Goal: Transaction & Acquisition: Purchase product/service

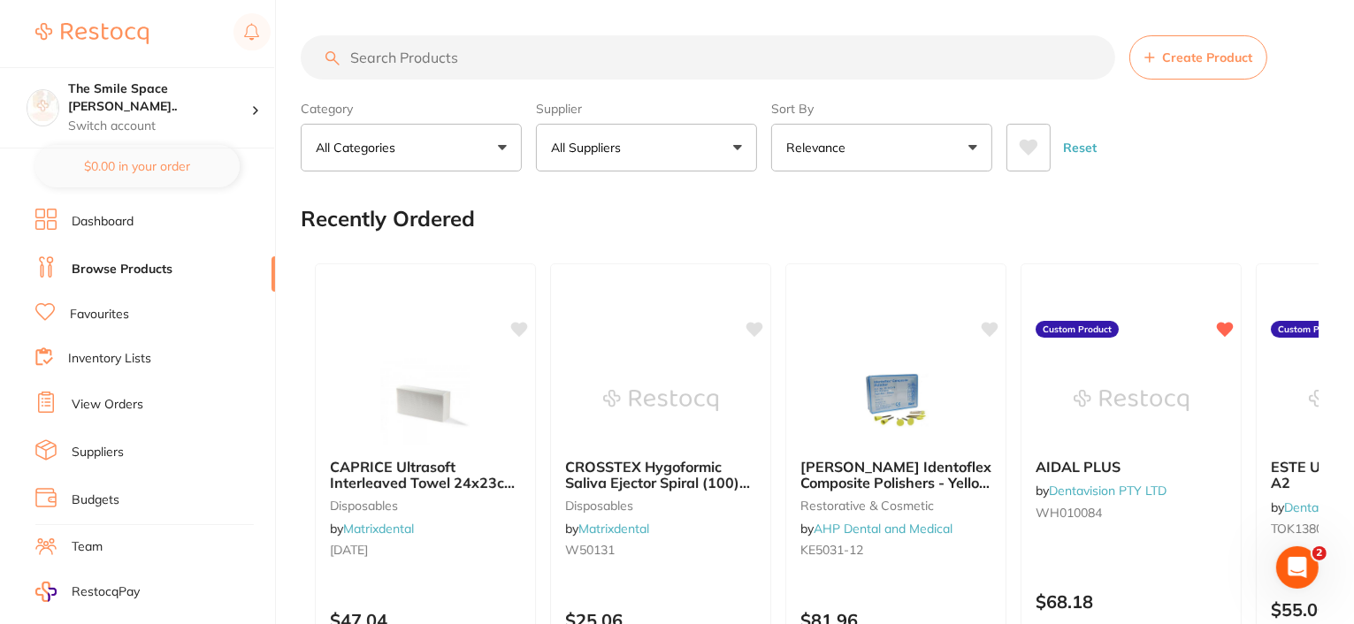
click at [500, 48] on input "search" at bounding box center [708, 57] width 815 height 44
click at [718, 145] on button "All Suppliers" at bounding box center [646, 148] width 221 height 48
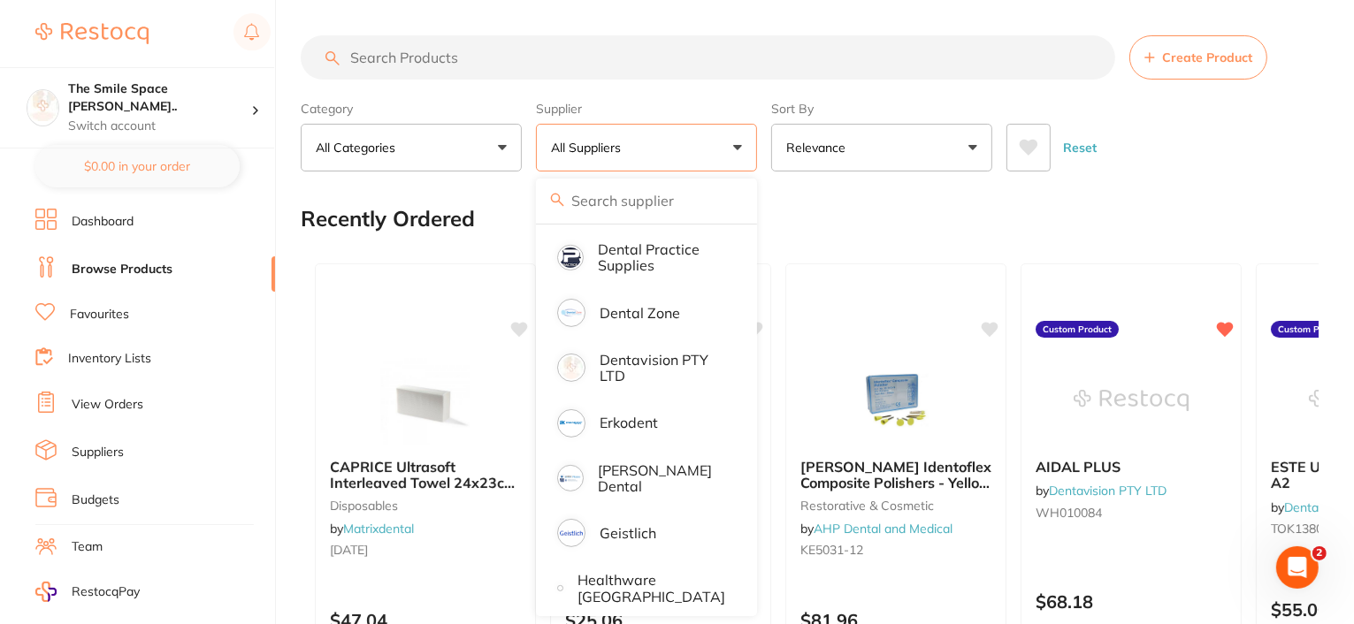
scroll to position [531, 0]
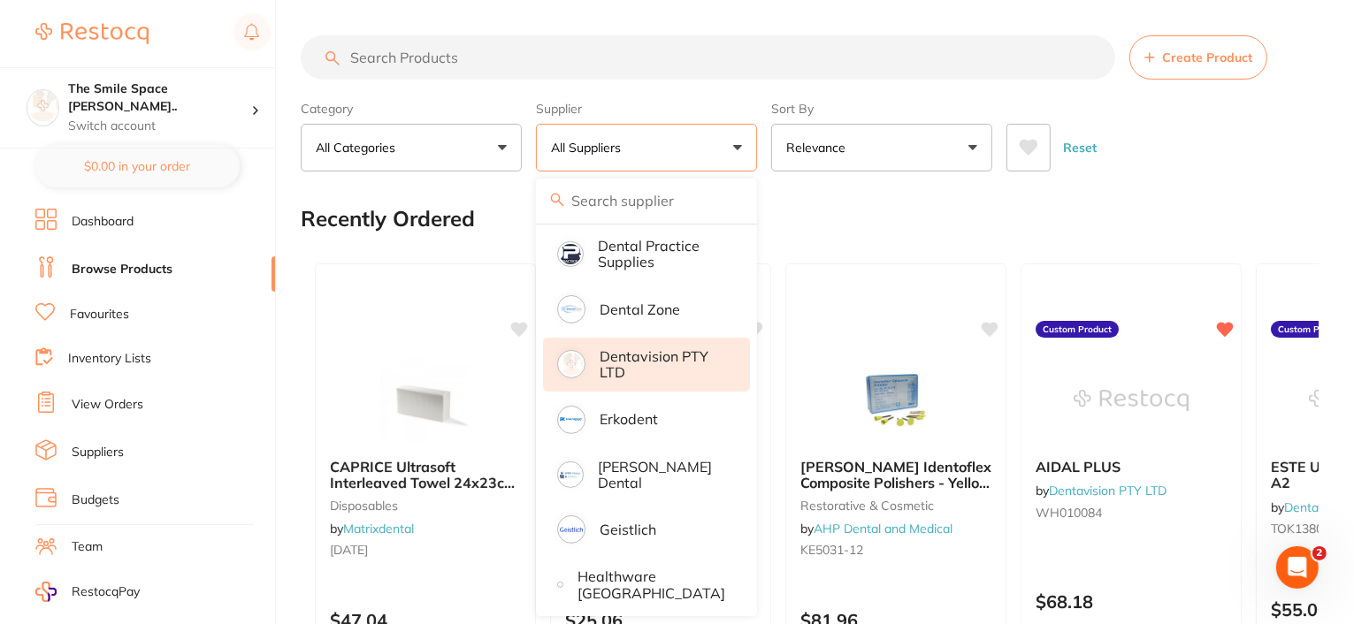
click at [639, 356] on p "Dentavision PTY LTD" at bounding box center [663, 364] width 126 height 33
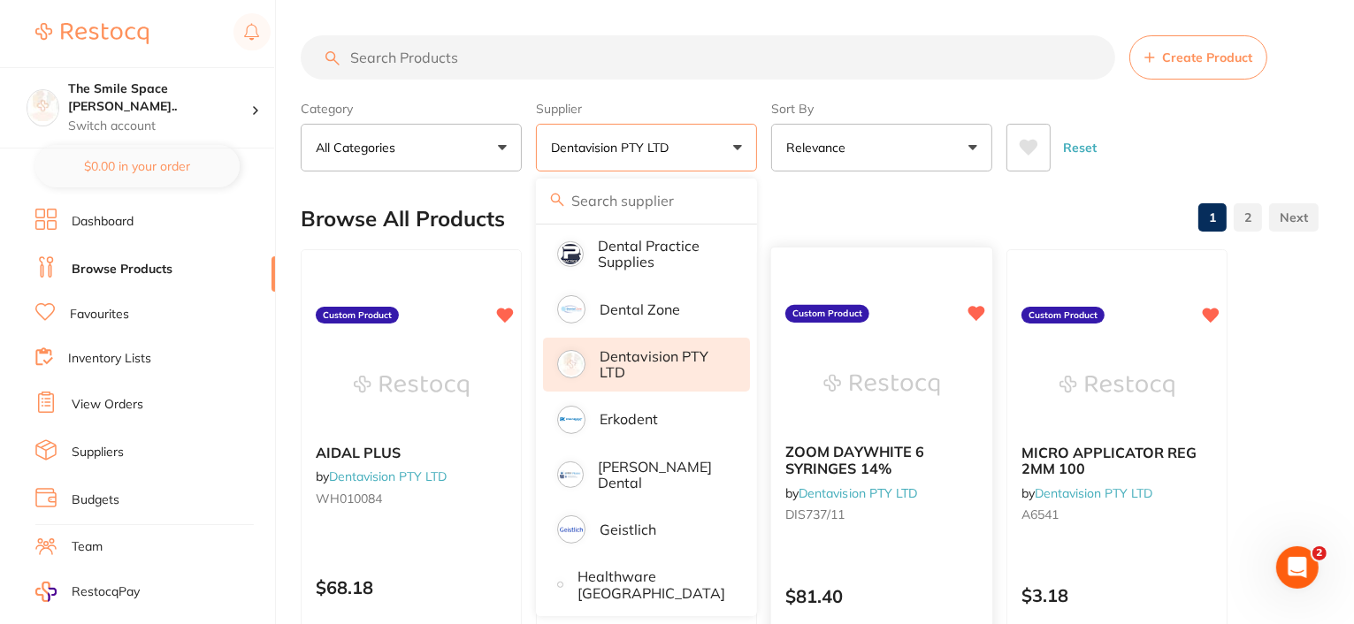
scroll to position [0, 0]
click at [445, 60] on input "search" at bounding box center [708, 57] width 815 height 44
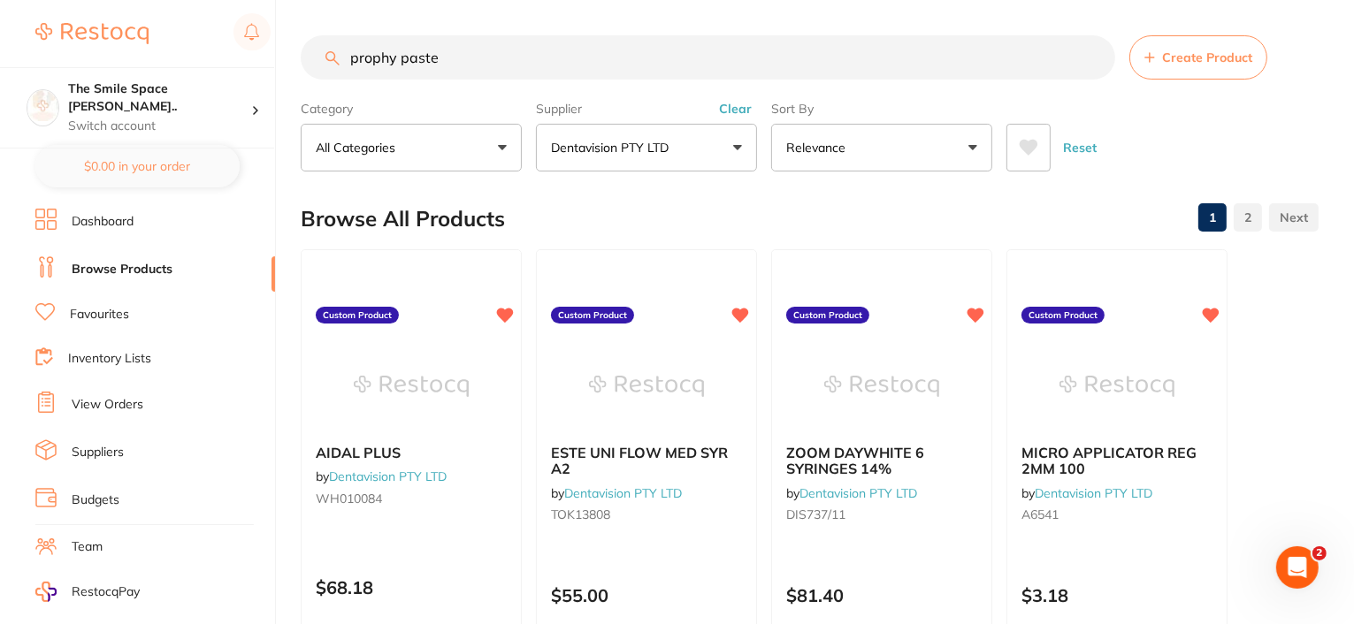
type input "prophy paste"
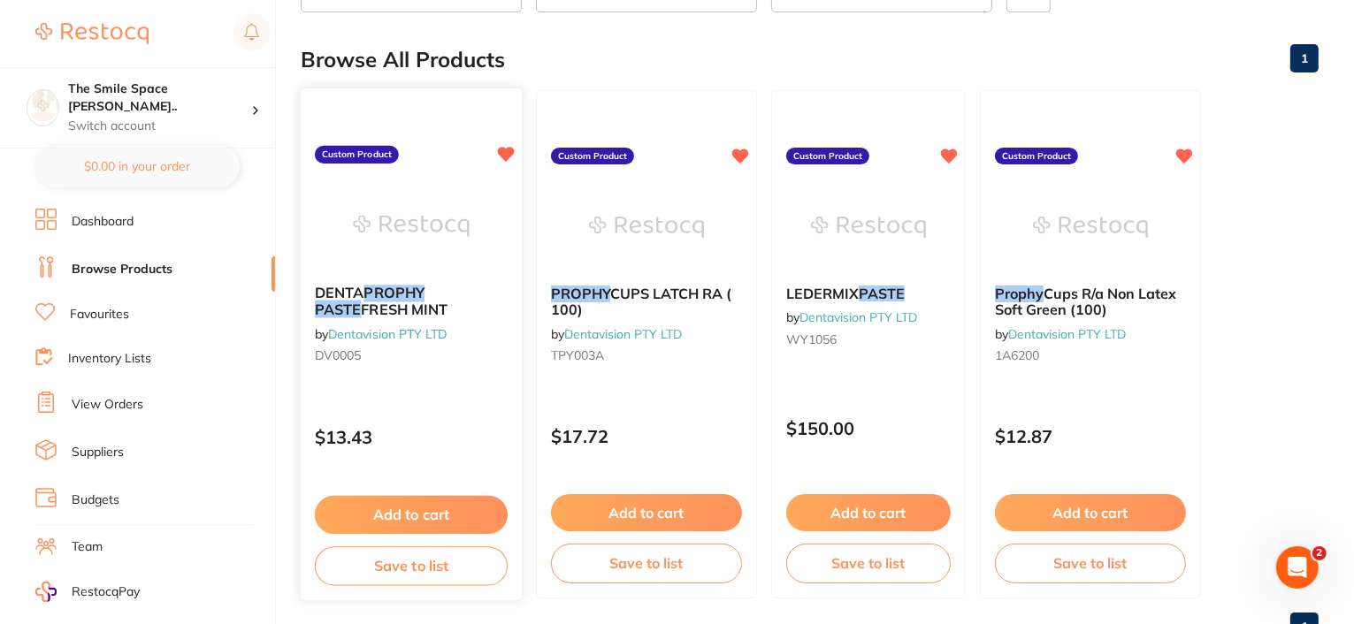
scroll to position [177, 0]
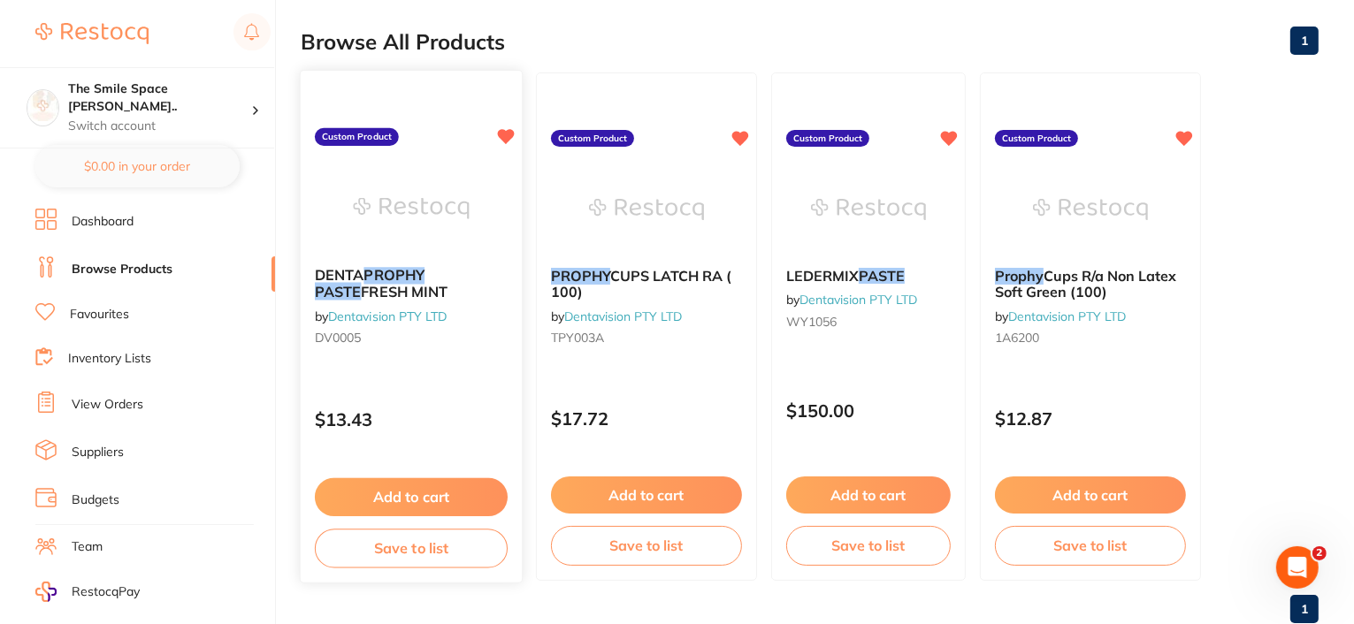
click at [396, 499] on button "Add to cart" at bounding box center [411, 497] width 193 height 38
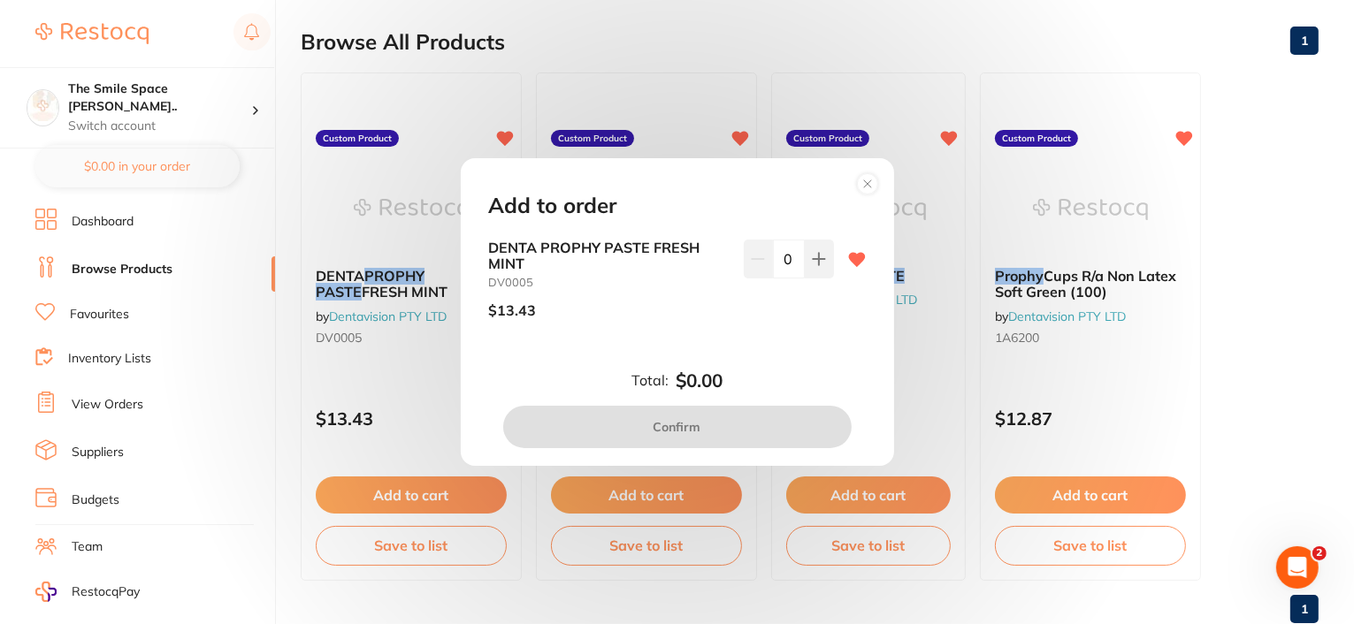
scroll to position [0, 0]
click at [822, 264] on button at bounding box center [819, 259] width 29 height 39
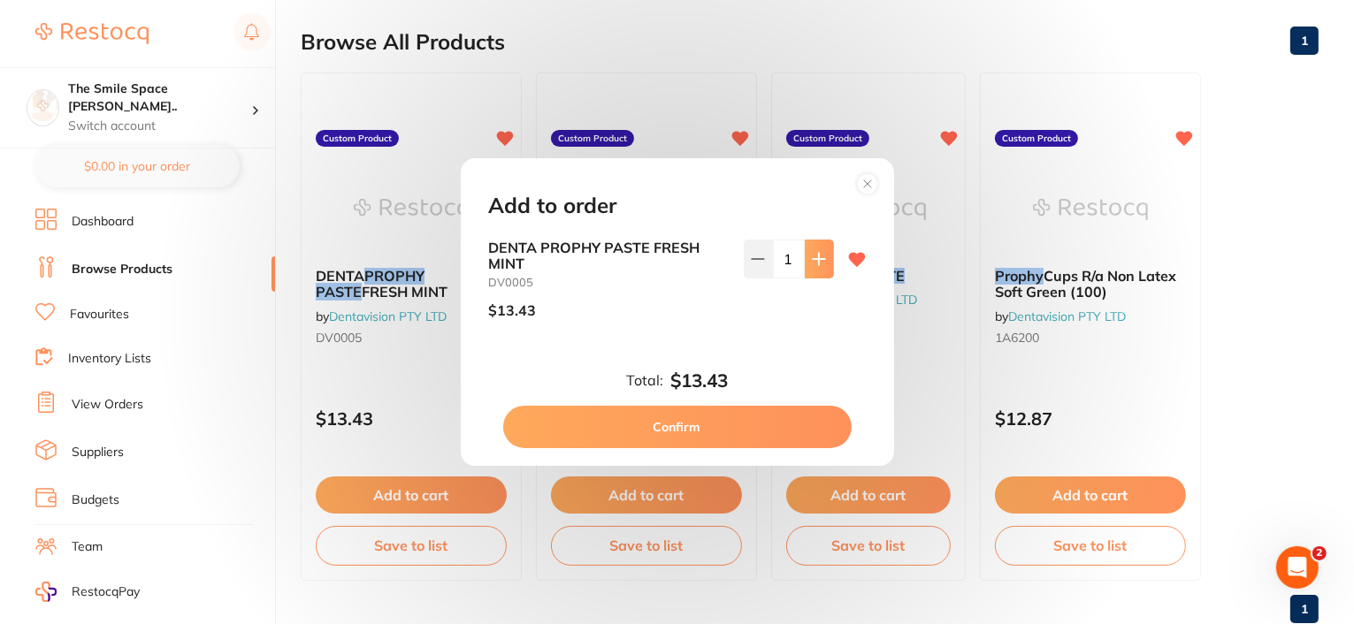
click at [821, 264] on icon at bounding box center [819, 259] width 14 height 14
type input "2"
click at [681, 424] on button "Confirm" at bounding box center [677, 427] width 348 height 42
checkbox input "false"
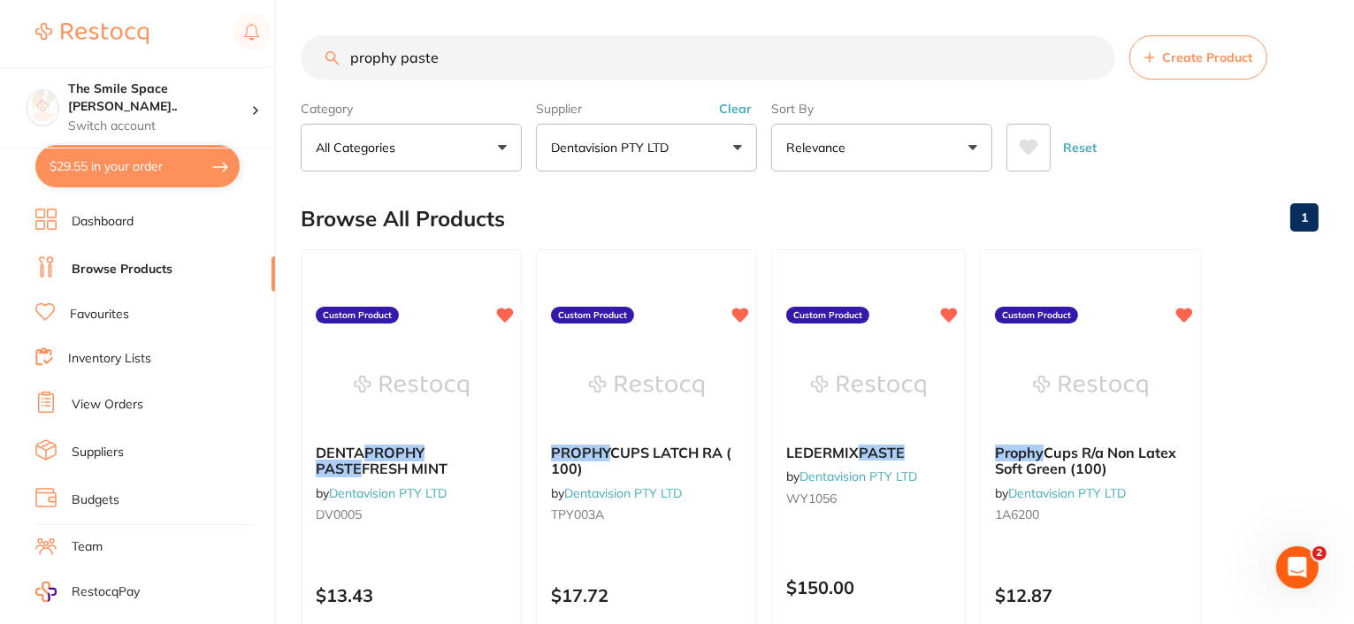
click at [466, 56] on input "prophy paste" at bounding box center [708, 57] width 815 height 44
drag, startPoint x: 466, startPoint y: 56, endPoint x: 298, endPoint y: 40, distance: 168.8
click at [300, 52] on div "$29.55 The Smile Space [PERSON_NAME].. Switch account The Smile Space [PERSON_N…" at bounding box center [677, 312] width 1354 height 624
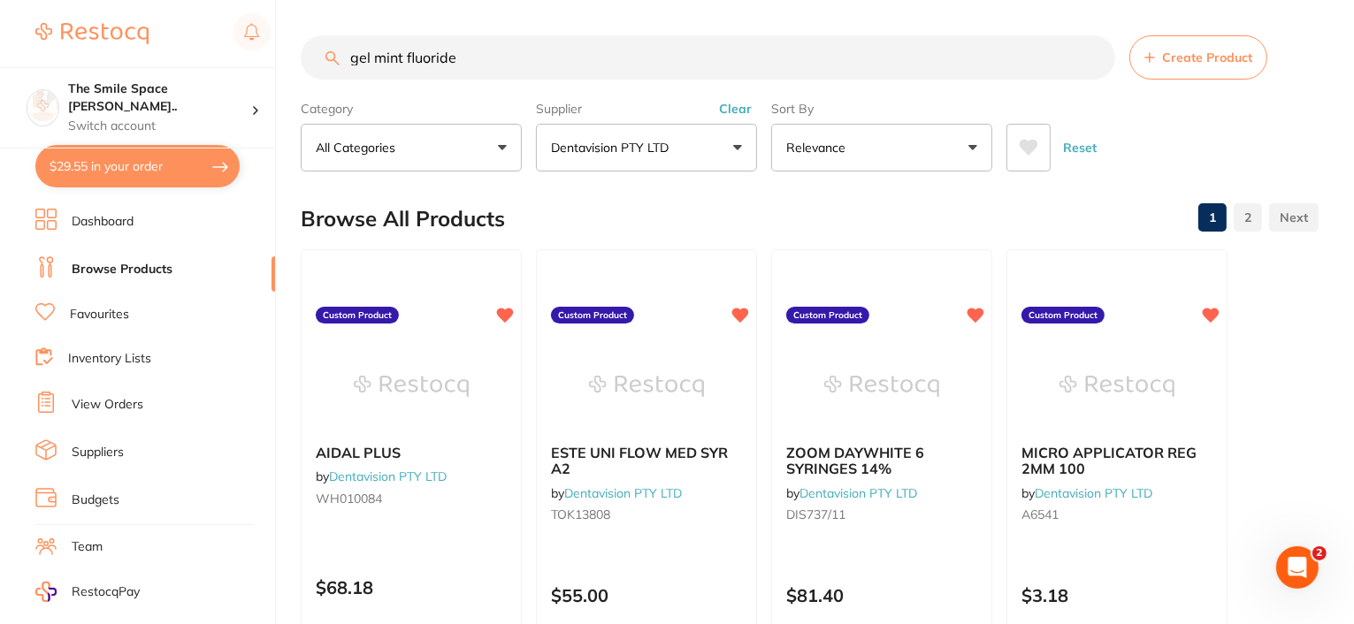
type input "gel mint fluoride"
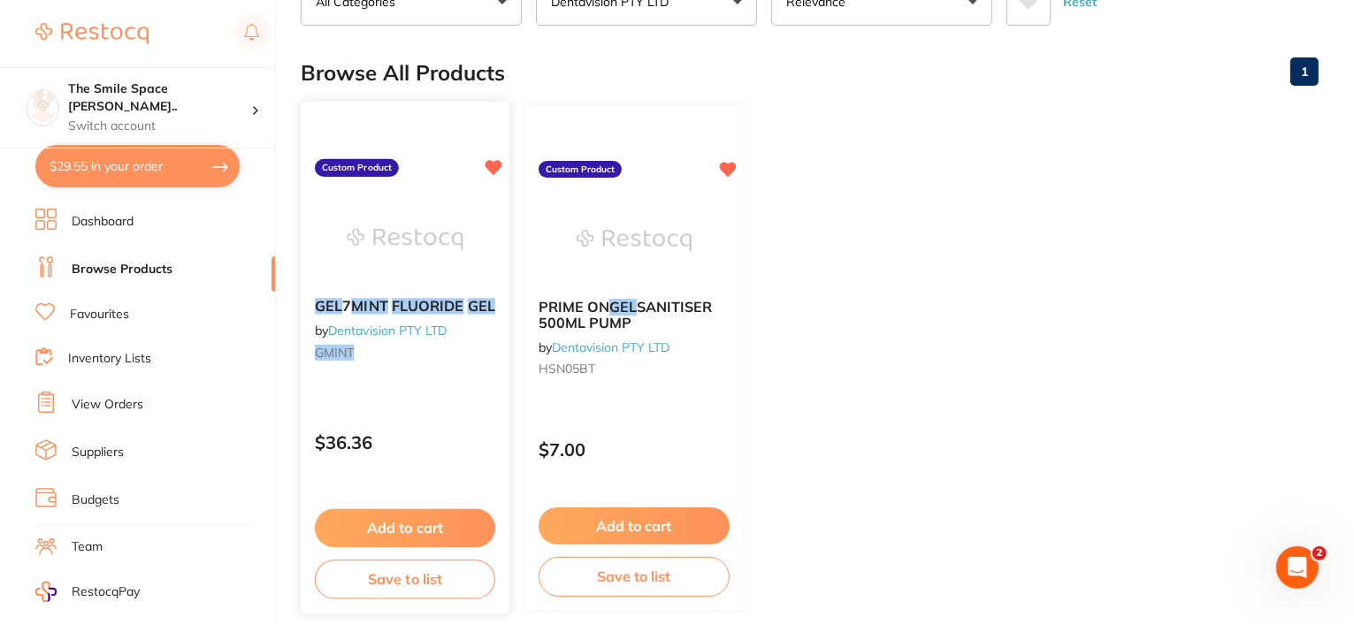
scroll to position [177, 0]
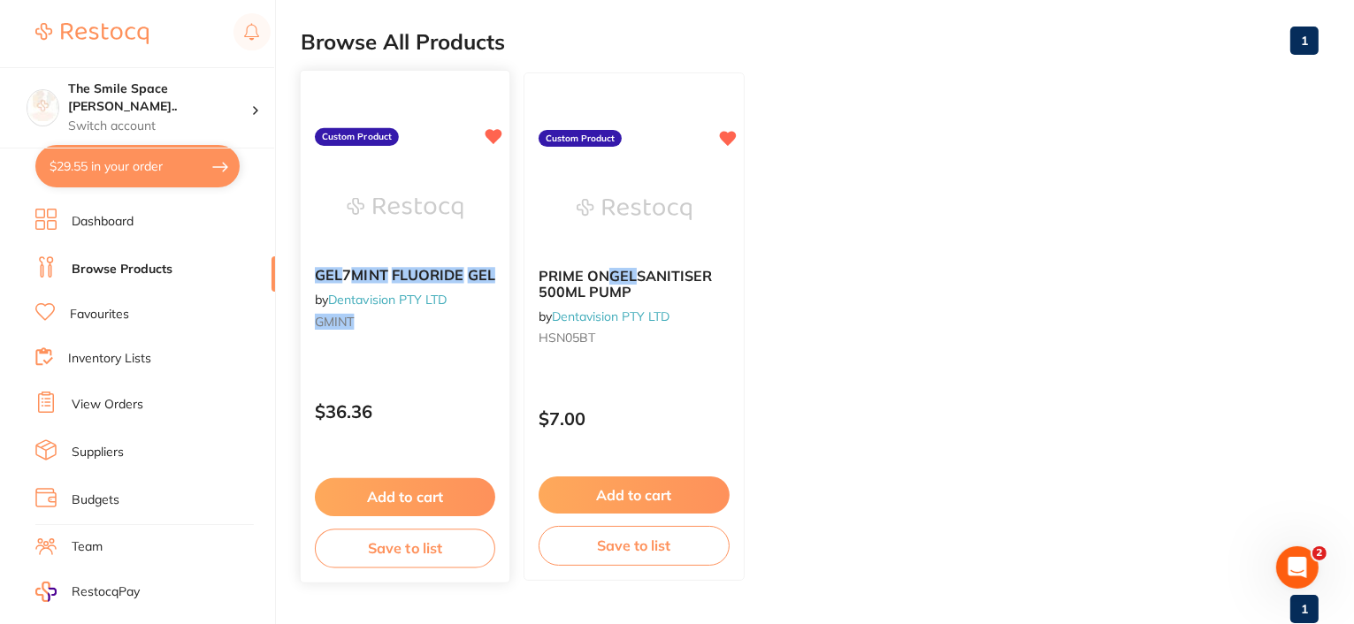
click at [400, 493] on button "Add to cart" at bounding box center [405, 497] width 180 height 38
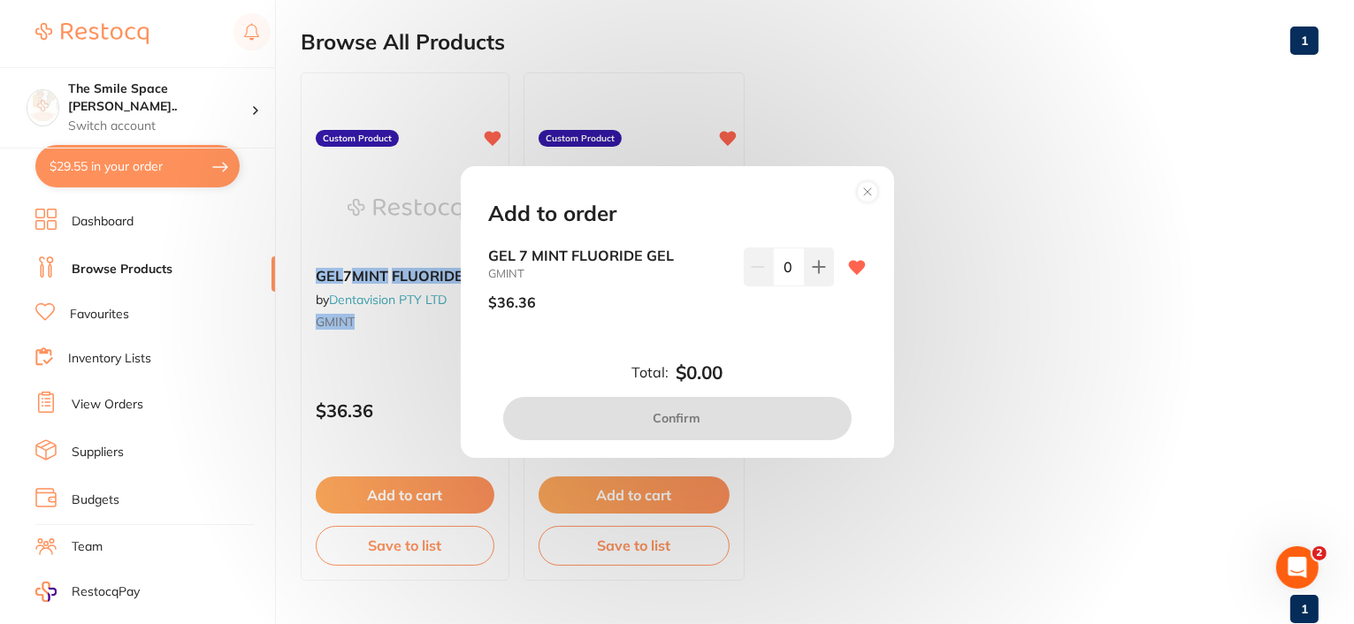
scroll to position [0, 0]
click at [818, 268] on icon at bounding box center [819, 267] width 14 height 14
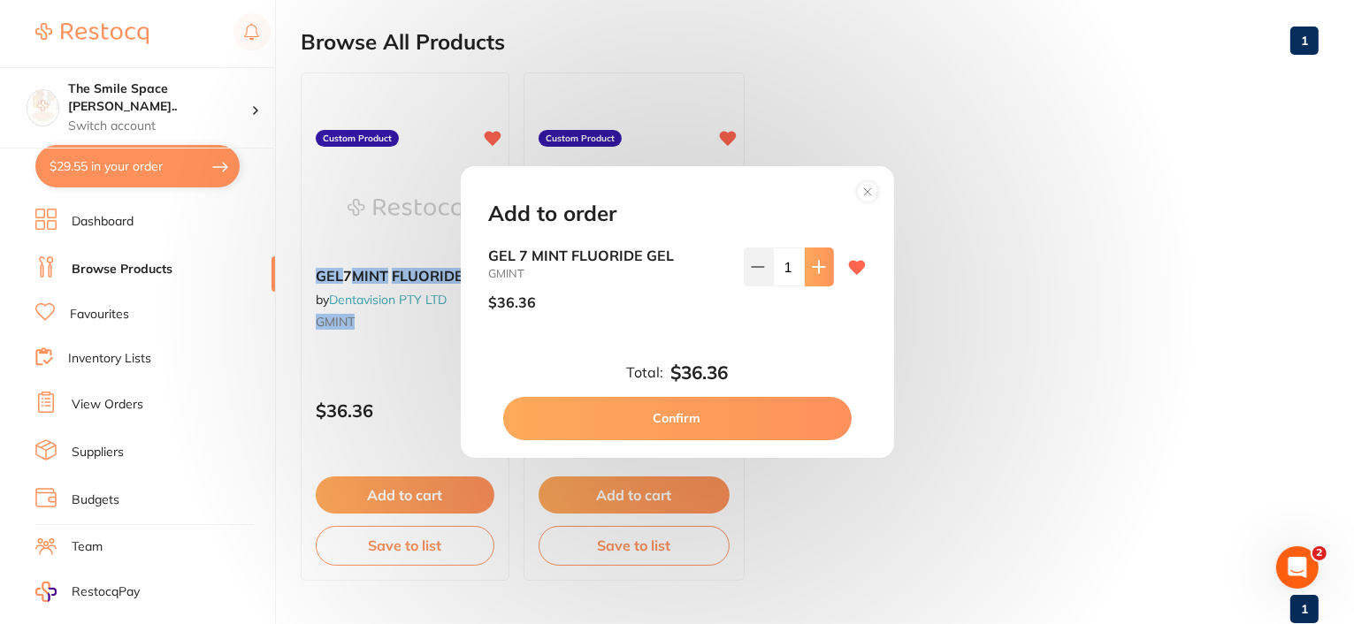
click at [818, 268] on icon at bounding box center [819, 267] width 14 height 14
type input "2"
click at [656, 417] on button "Confirm" at bounding box center [677, 418] width 348 height 42
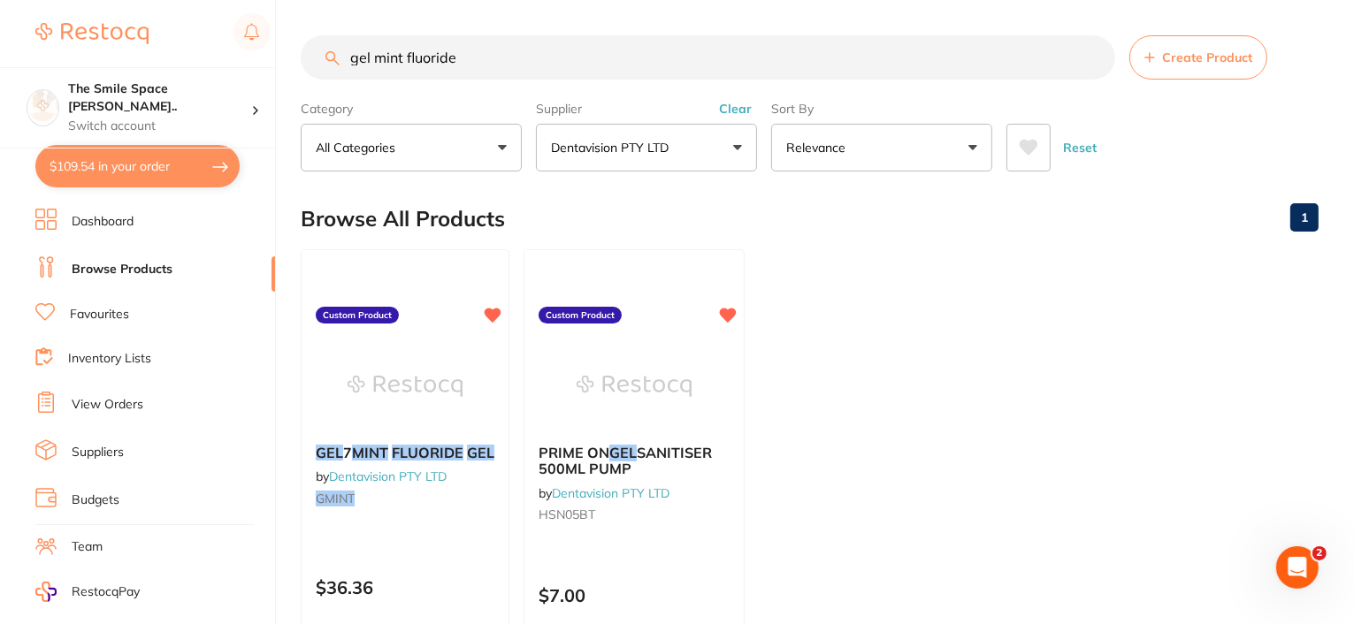
drag, startPoint x: 481, startPoint y: 56, endPoint x: 128, endPoint y: 65, distance: 353.0
click at [128, 65] on div "$109.54 The Smile Space [PERSON_NAME].. Switch account The Smile Space [PERSON_…" at bounding box center [677, 312] width 1354 height 624
type input "cavicide"
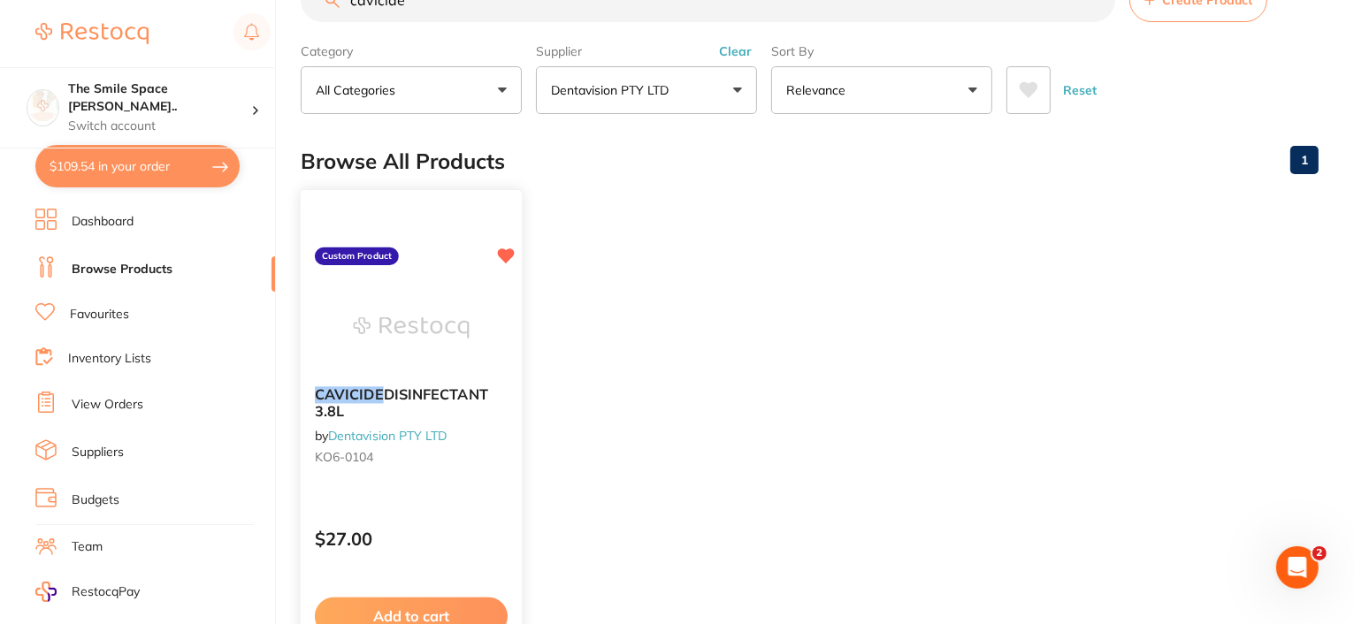
scroll to position [88, 0]
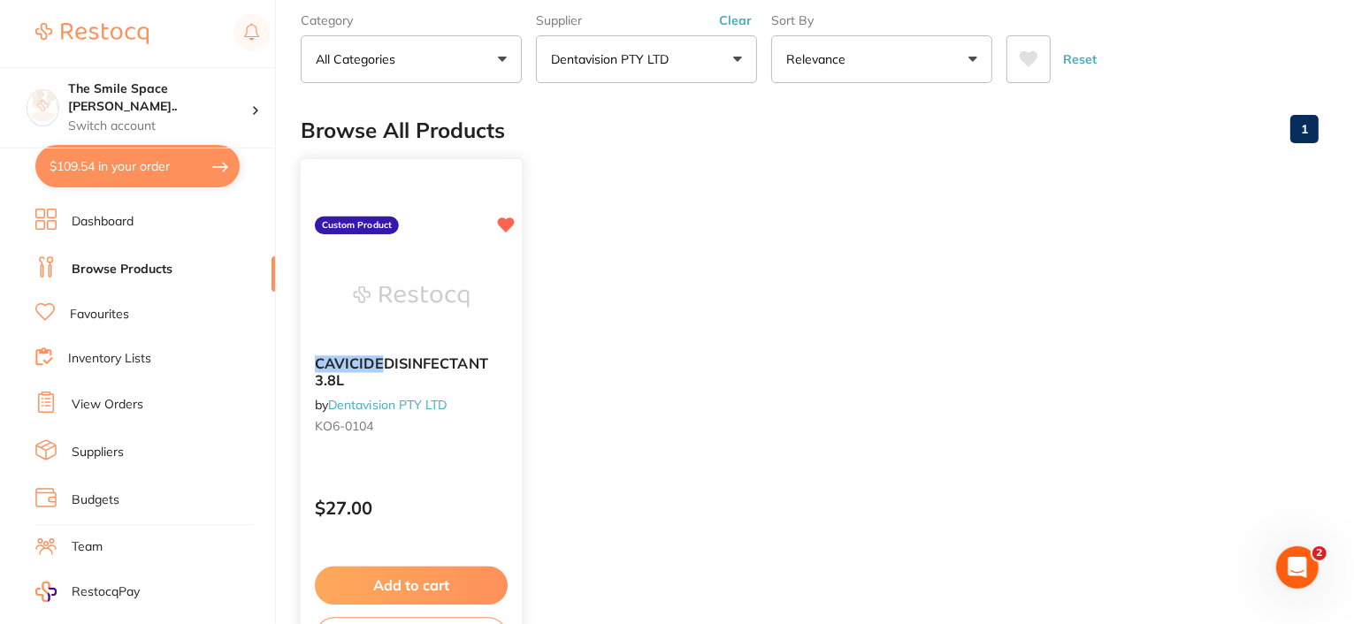
click at [390, 584] on button "Add to cart" at bounding box center [411, 586] width 193 height 38
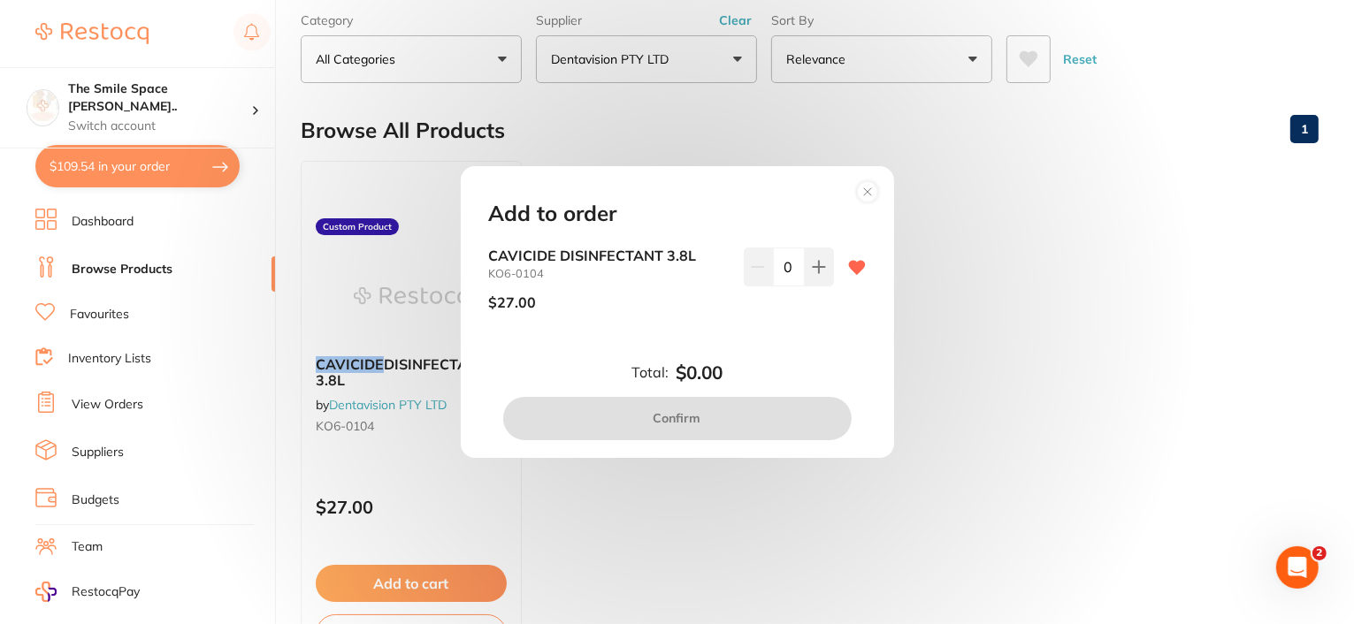
scroll to position [0, 0]
click at [812, 282] on button at bounding box center [819, 267] width 29 height 39
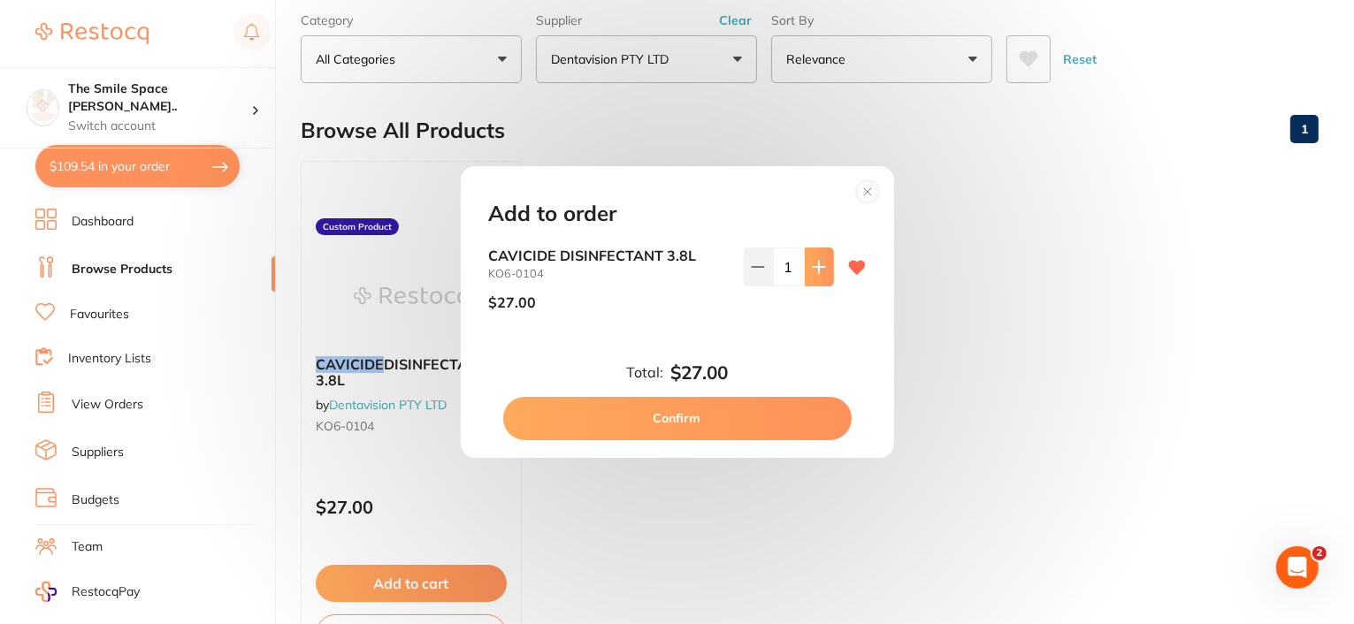
click at [812, 282] on button at bounding box center [819, 267] width 29 height 39
type input "2"
click at [665, 424] on button "Confirm" at bounding box center [677, 418] width 348 height 42
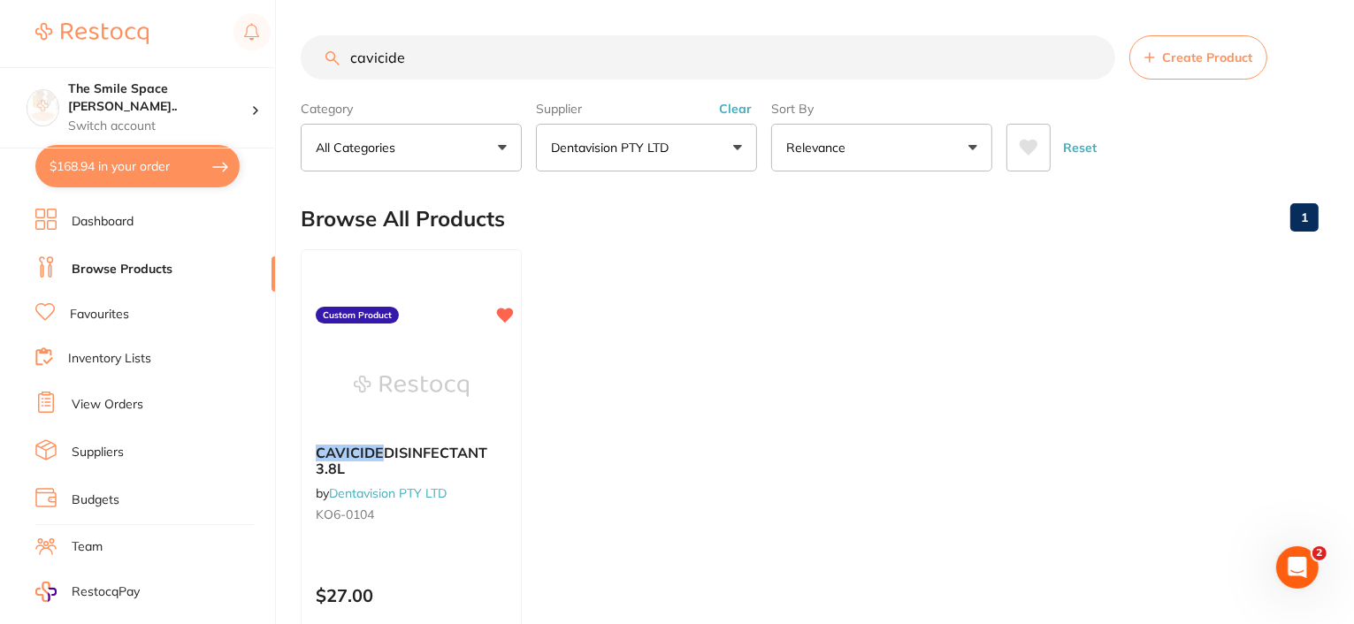
click at [737, 151] on button "Dentavision PTY LTD" at bounding box center [646, 148] width 221 height 48
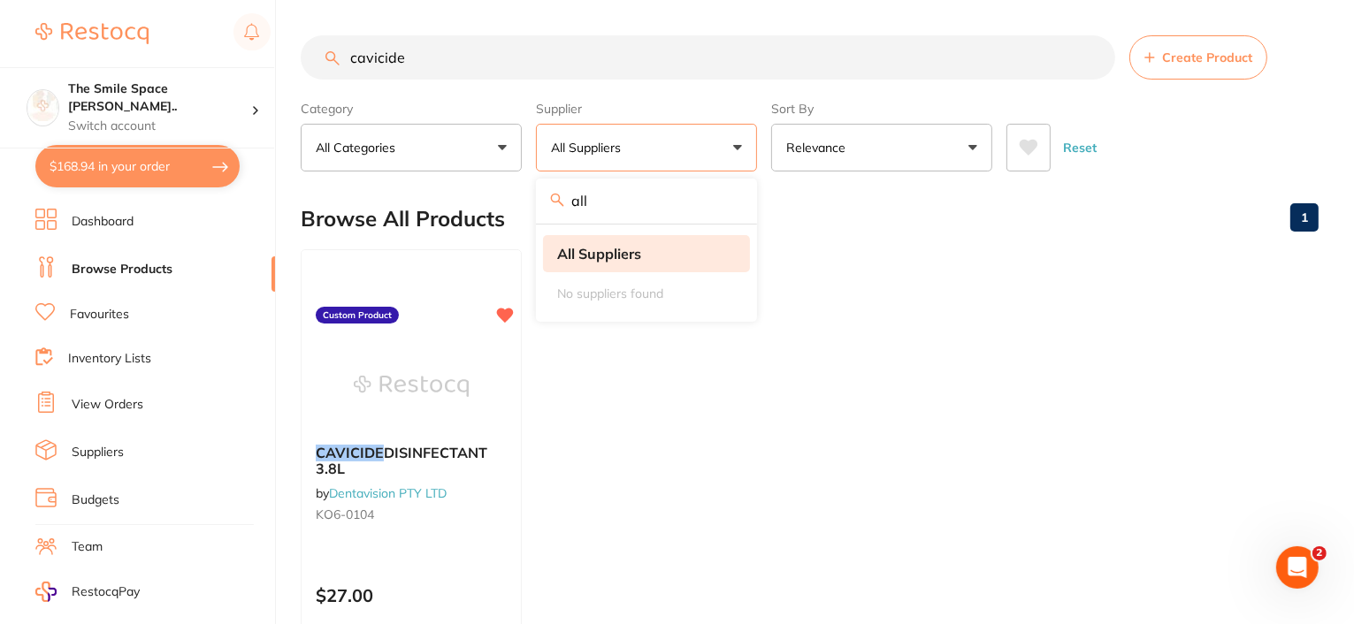
type input "all"
click at [594, 252] on strong "All Suppliers" at bounding box center [599, 254] width 84 height 16
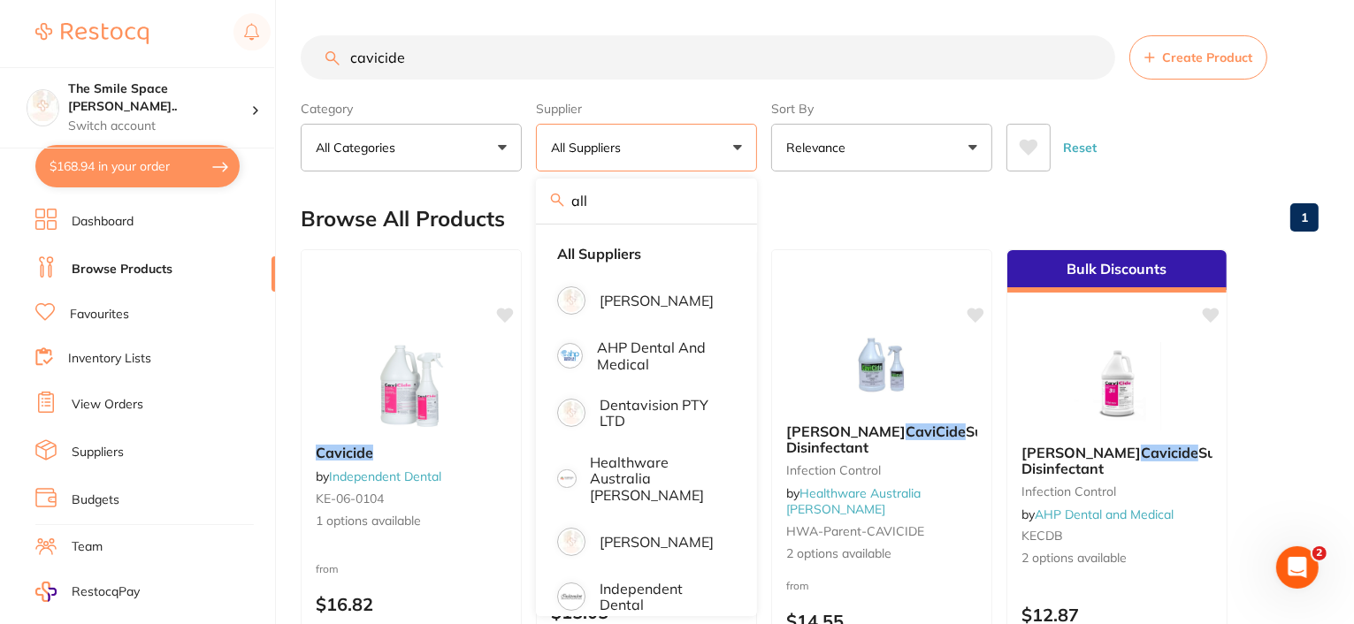
click at [111, 210] on li "Dashboard" at bounding box center [155, 222] width 240 height 27
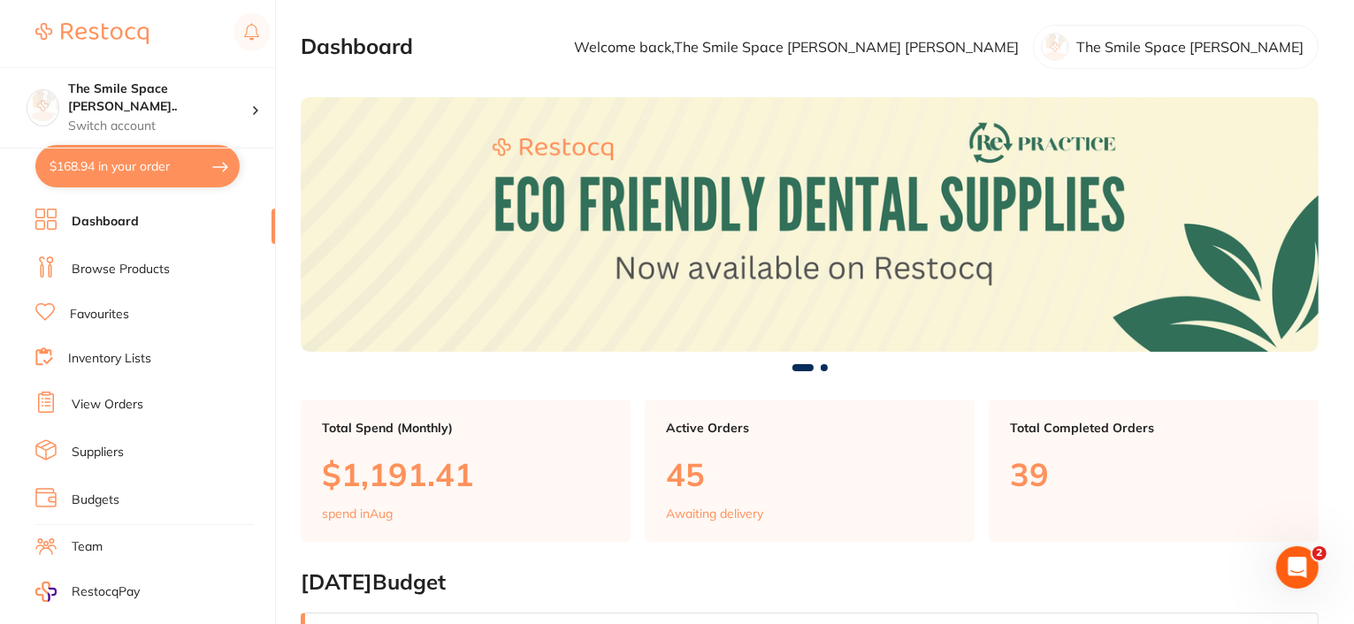
click at [134, 264] on link "Browse Products" at bounding box center [121, 270] width 98 height 18
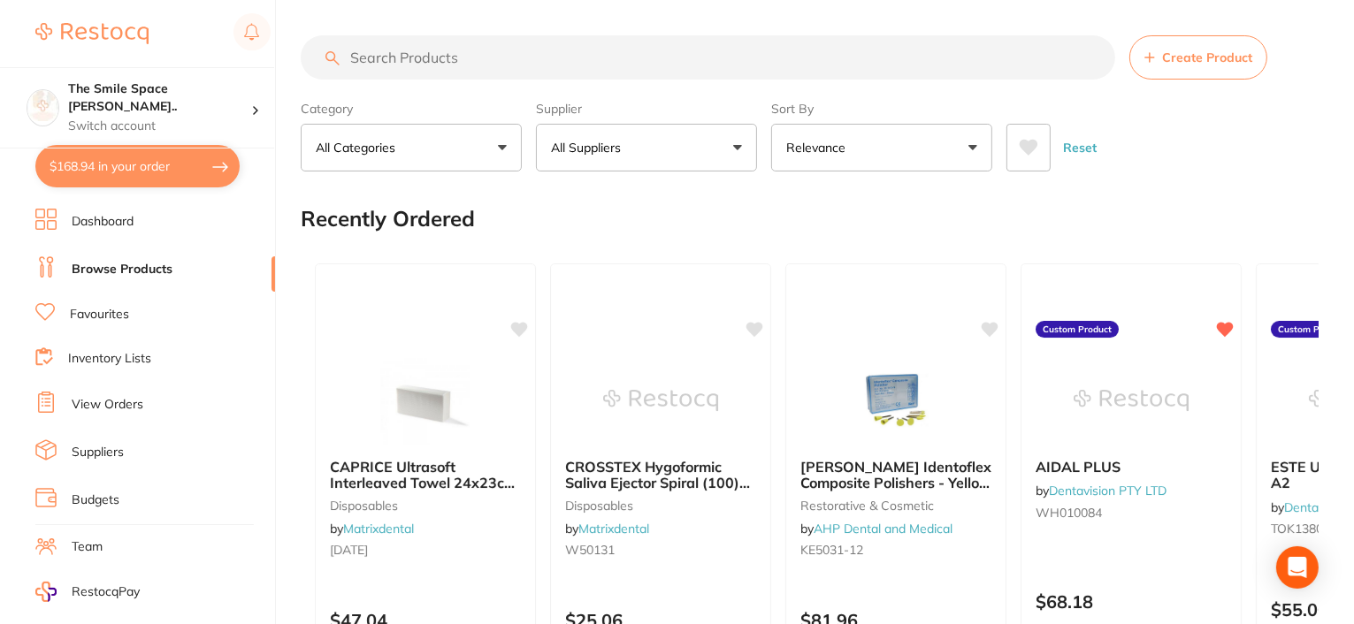
click at [540, 48] on input "search" at bounding box center [708, 57] width 815 height 44
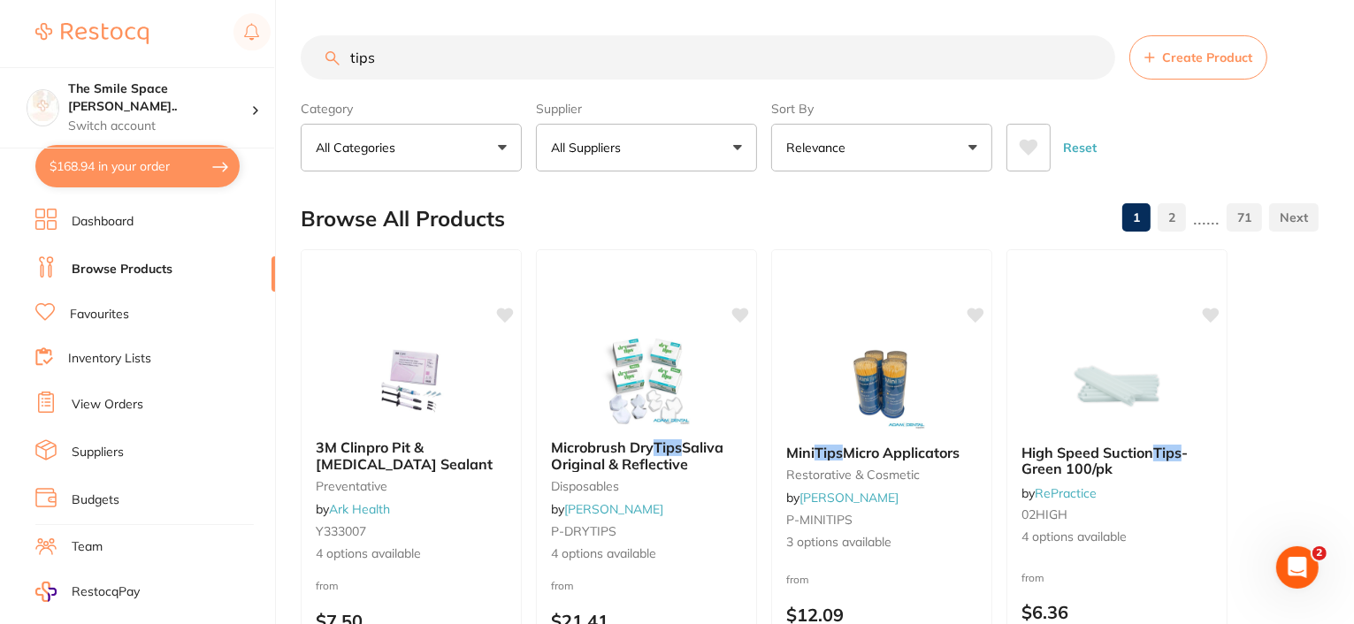
click at [684, 140] on button "All Suppliers" at bounding box center [646, 148] width 221 height 48
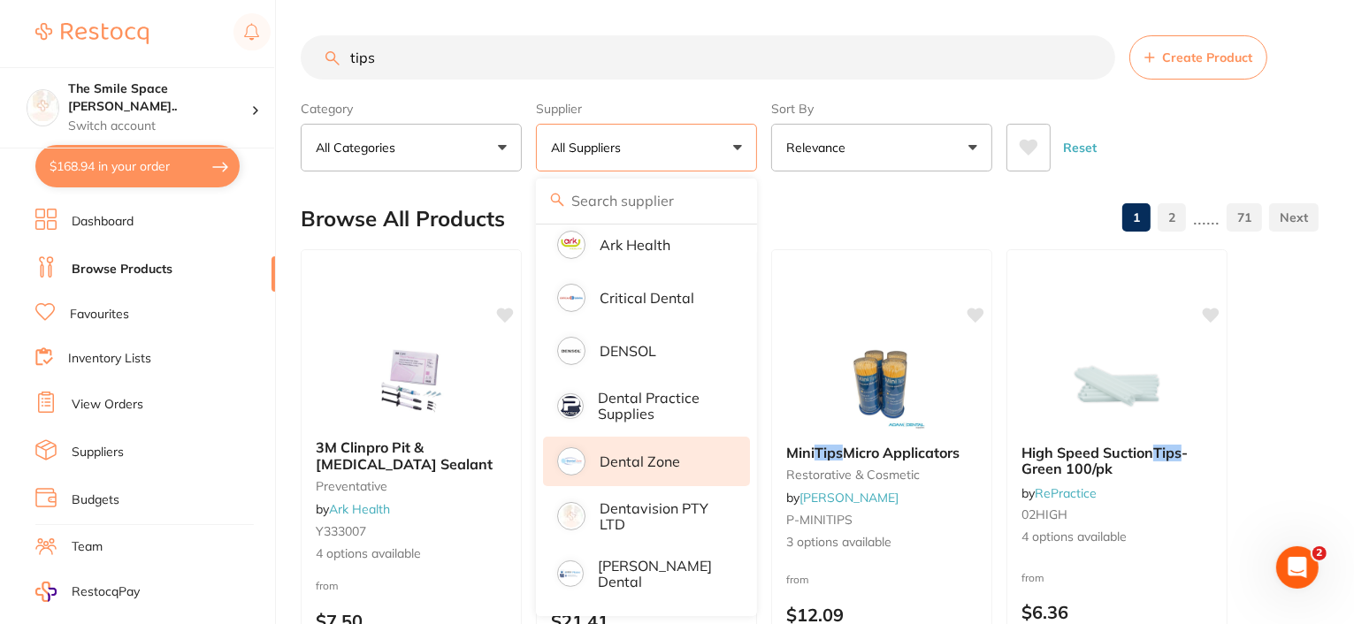
scroll to position [354, 0]
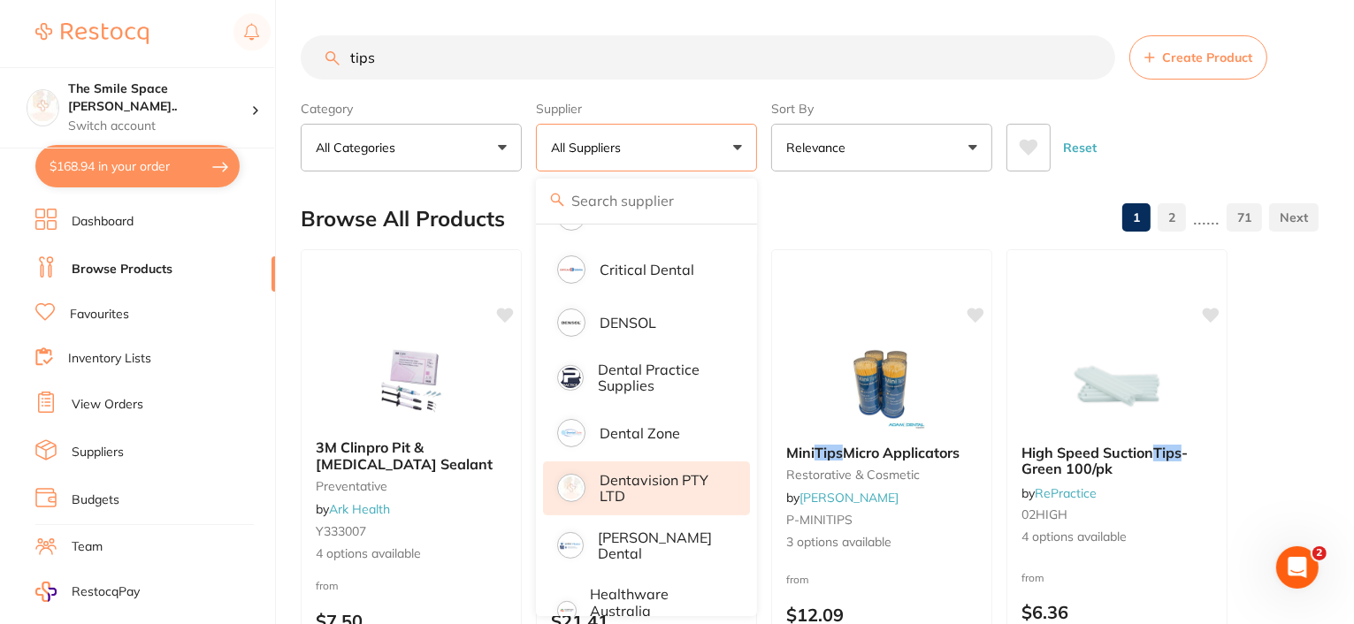
click at [646, 481] on p "Dentavision PTY LTD" at bounding box center [663, 488] width 126 height 33
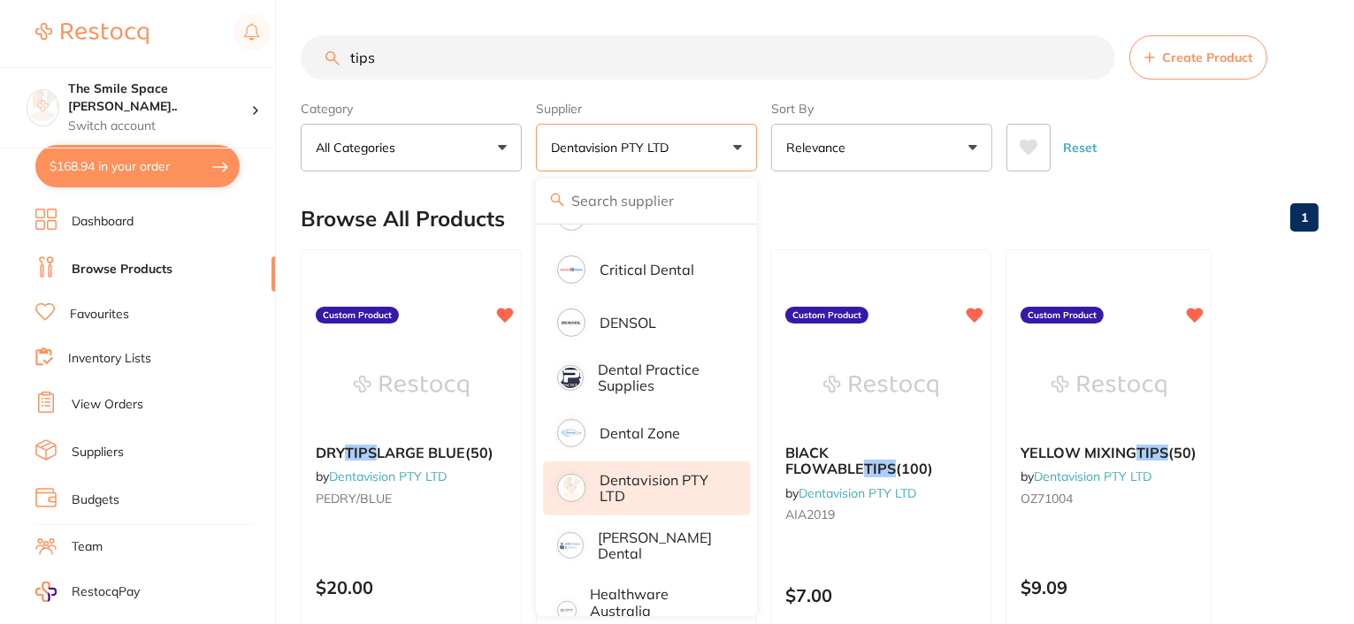
click at [593, 64] on input "tips" at bounding box center [708, 57] width 815 height 44
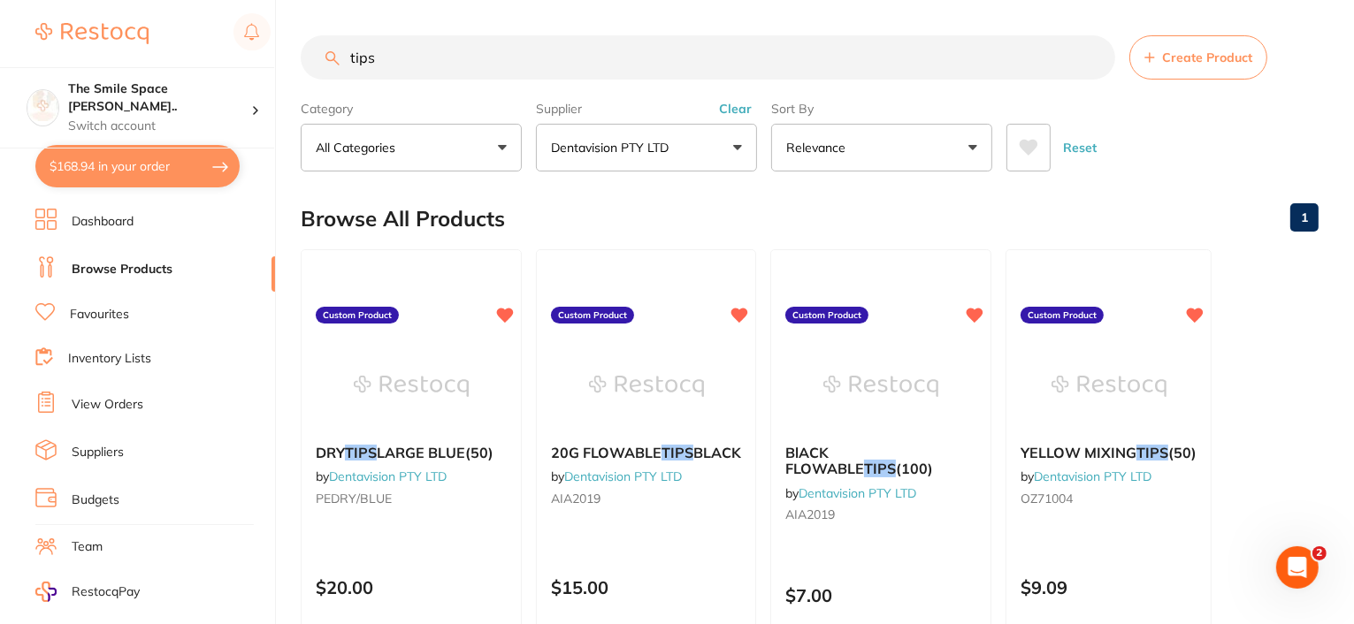
scroll to position [0, 0]
type input "t"
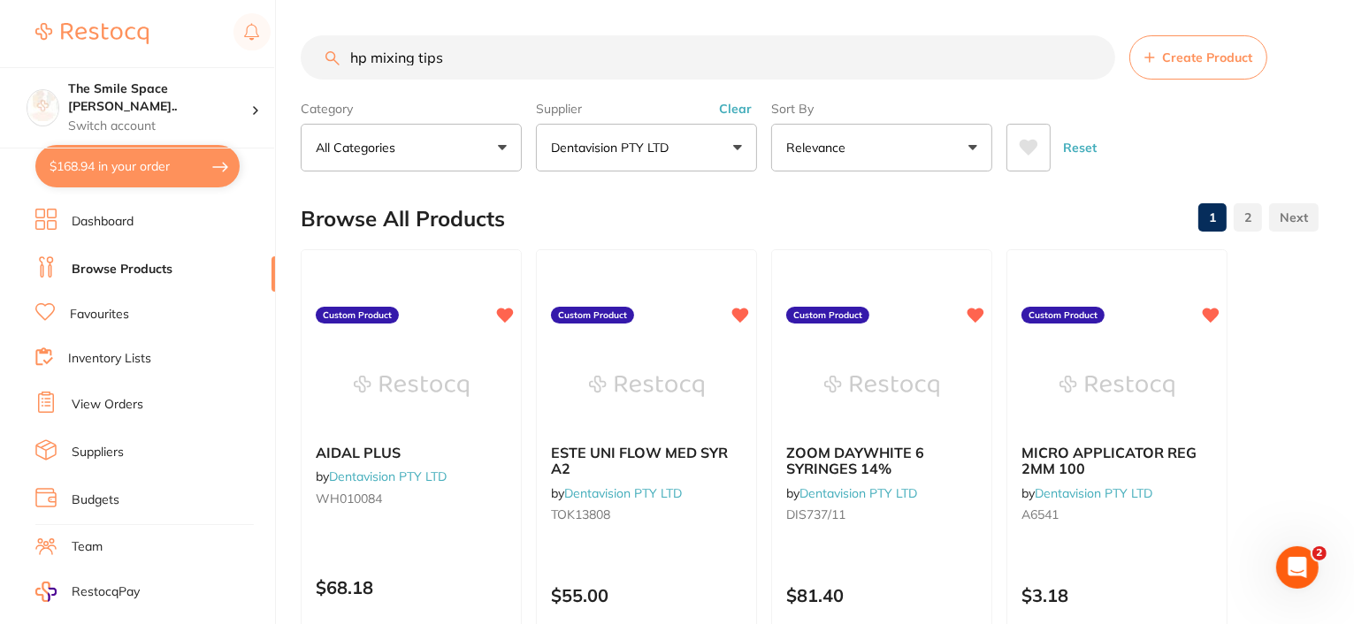
type input "hp mixing tips"
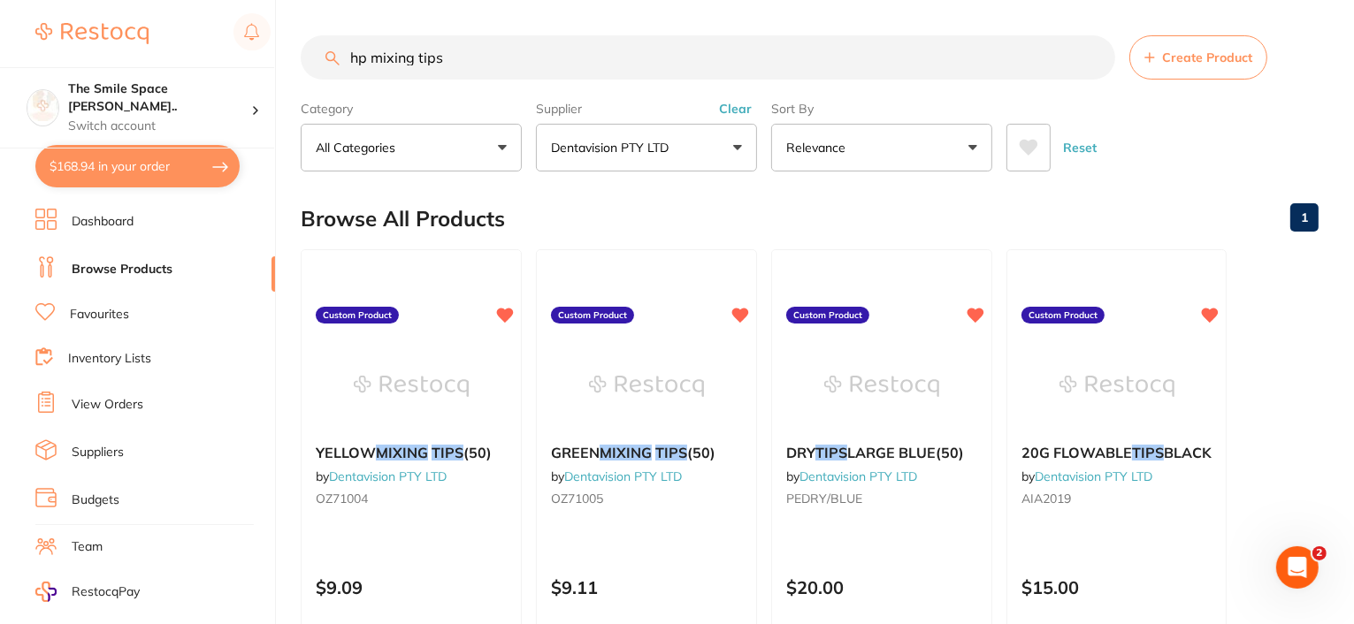
click at [133, 164] on button "$168.94 in your order" at bounding box center [137, 166] width 204 height 42
checkbox input "true"
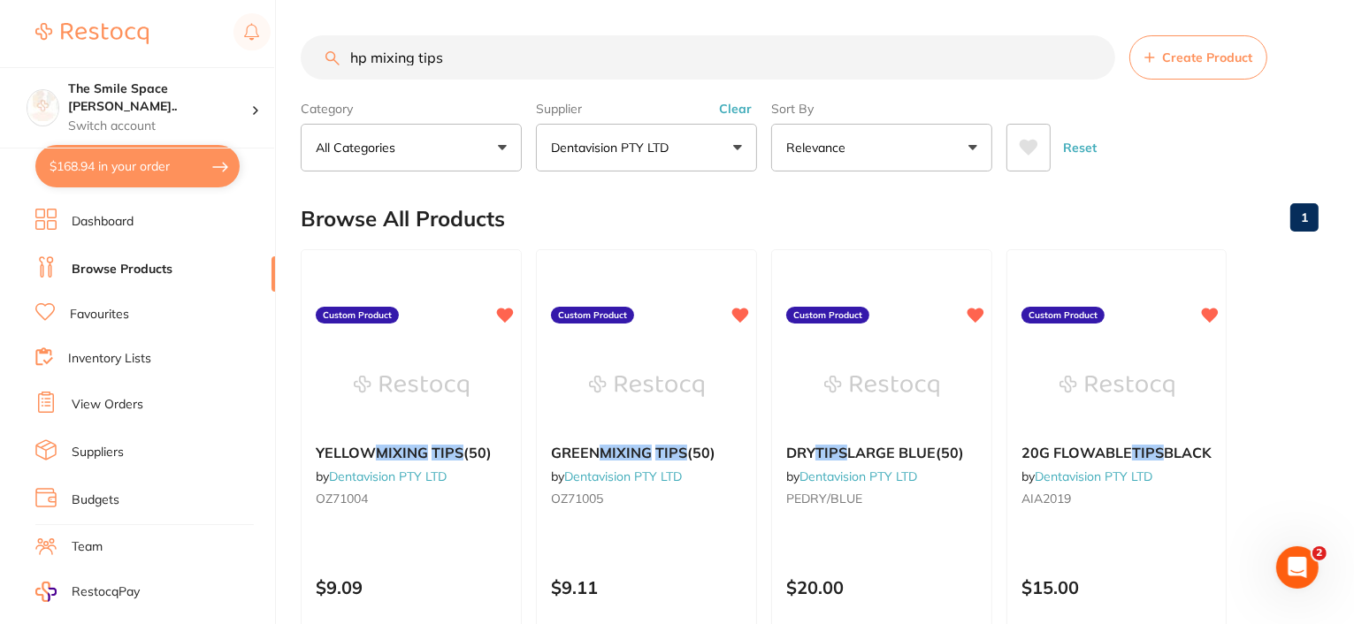
checkbox input "true"
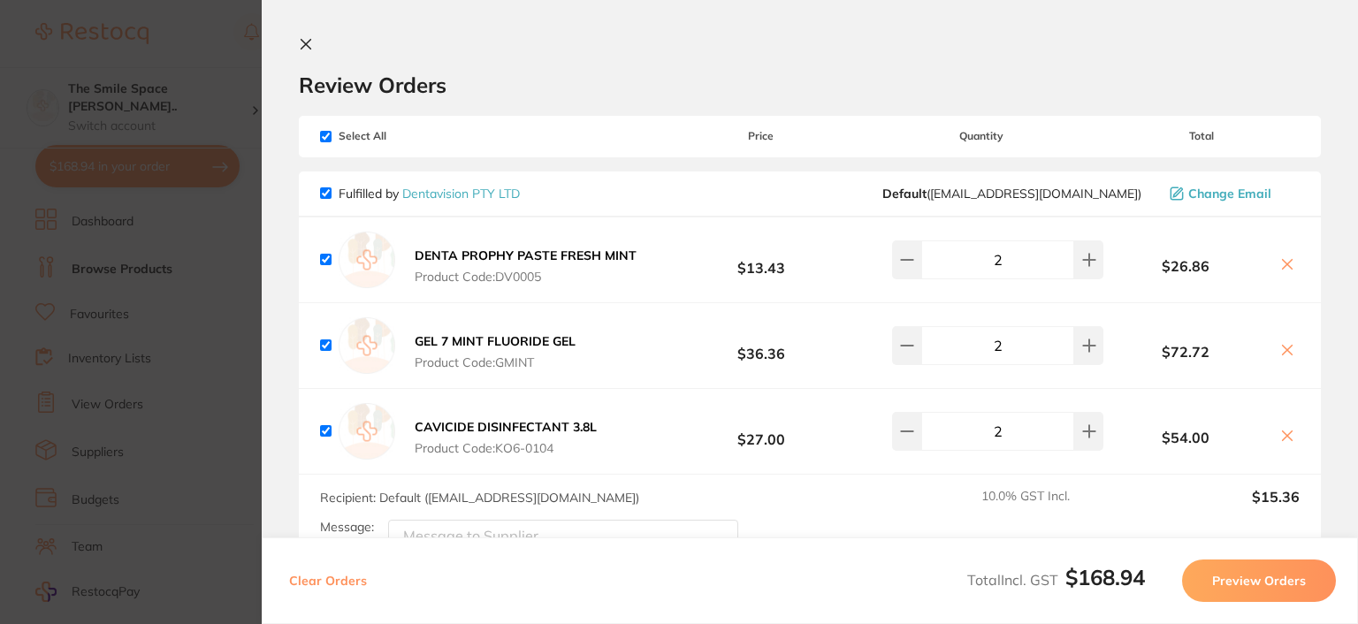
click at [307, 49] on icon at bounding box center [306, 44] width 14 height 14
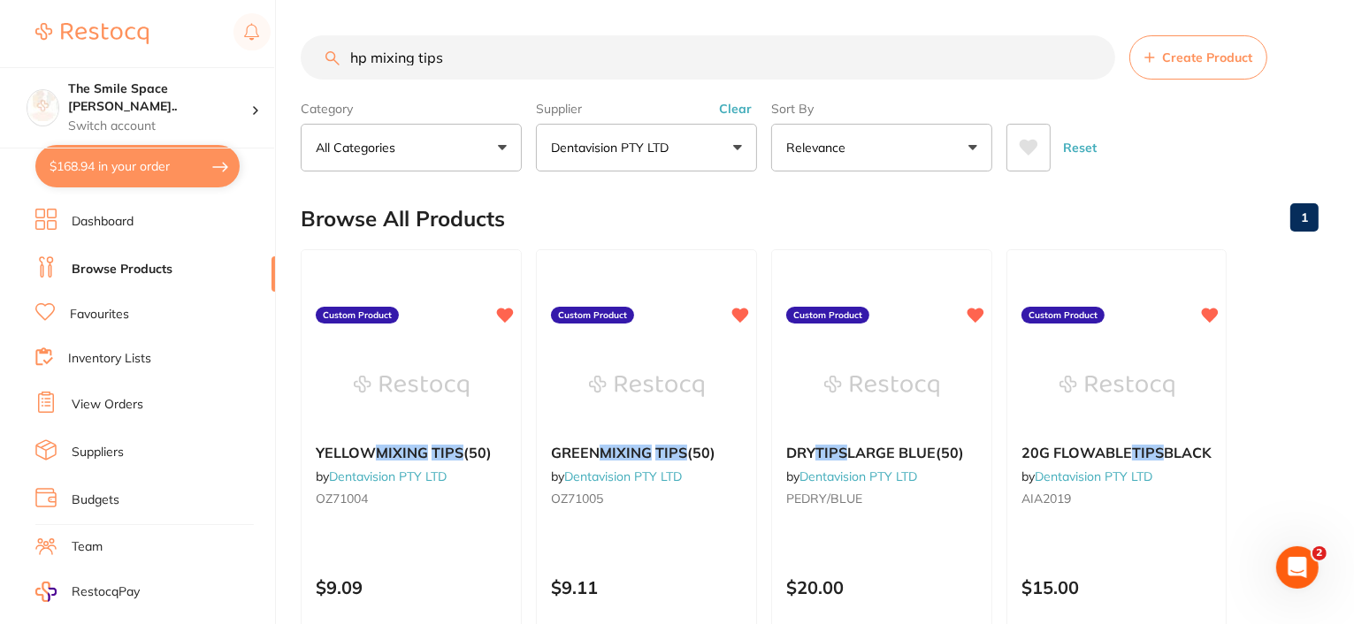
click at [735, 150] on button "Dentavision PTY LTD" at bounding box center [646, 148] width 221 height 48
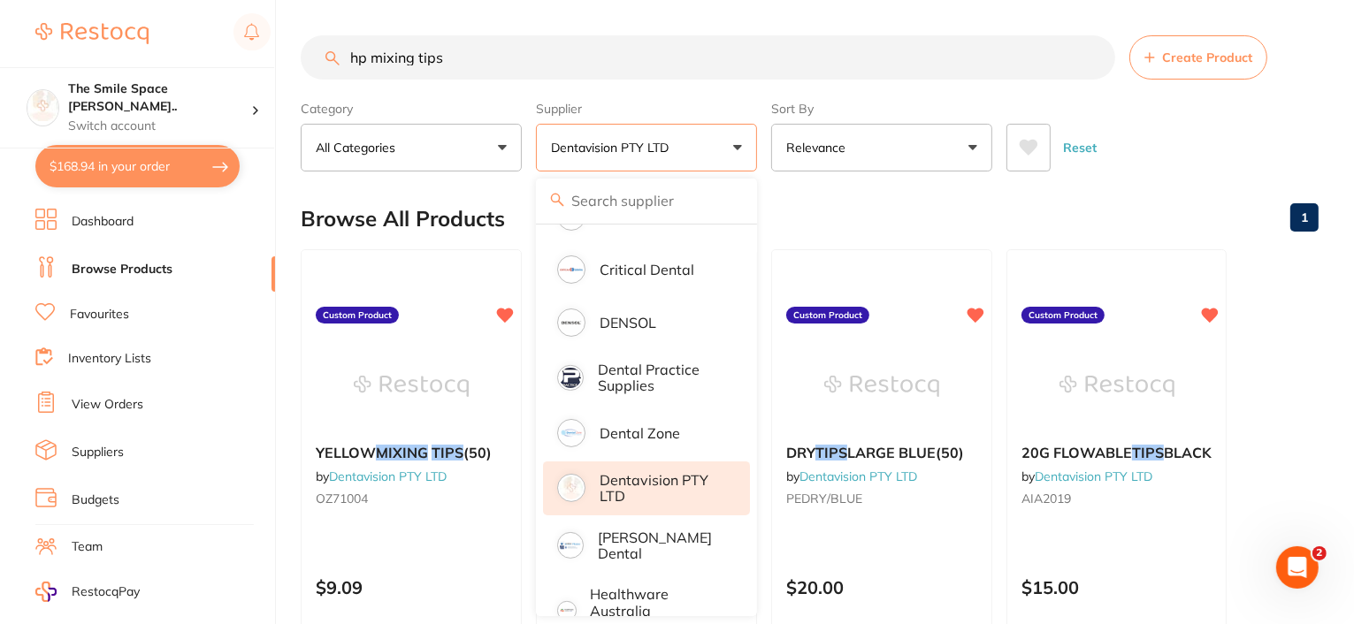
click at [695, 195] on input "search" at bounding box center [646, 201] width 221 height 44
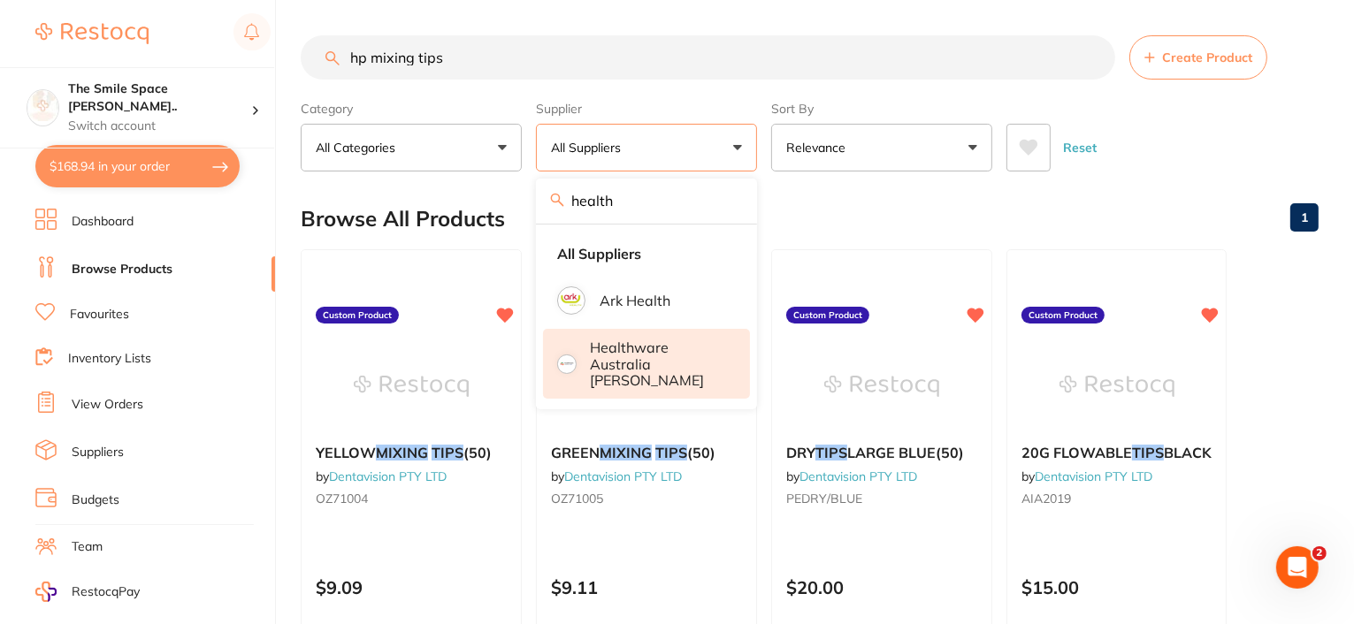
type input "health"
click at [685, 353] on p "Healthware Australia [PERSON_NAME]" at bounding box center [658, 364] width 135 height 49
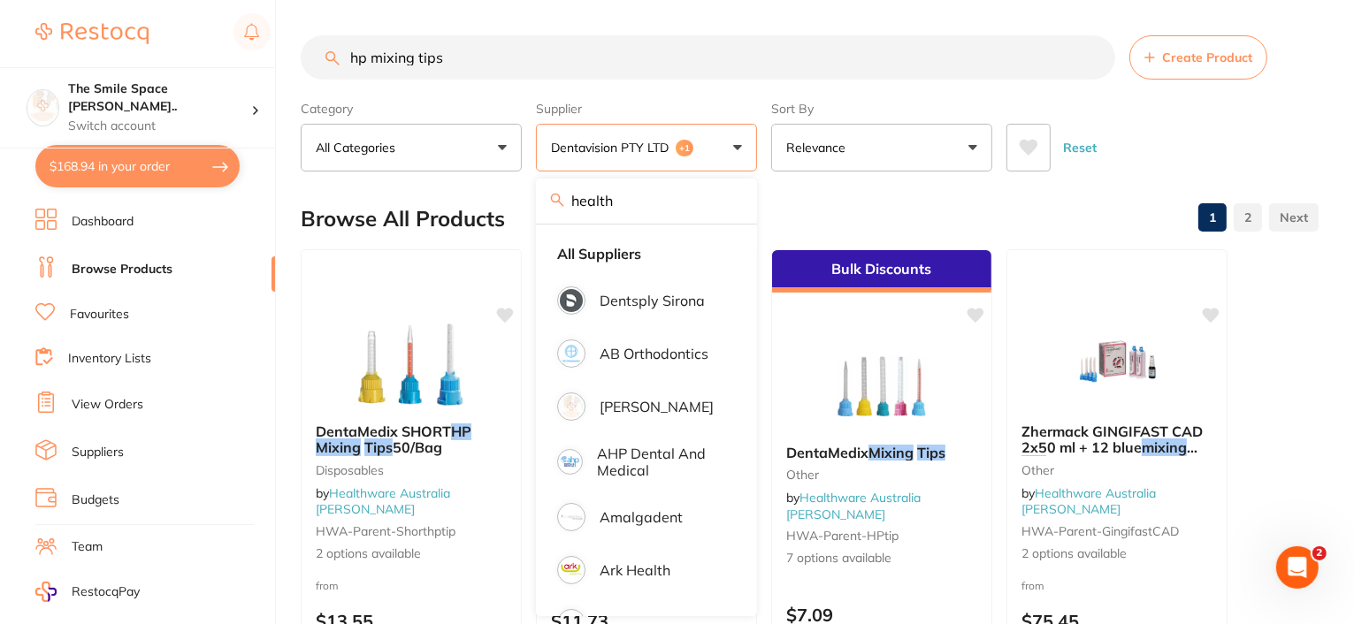
click at [651, 47] on input "hp mixing tips" at bounding box center [708, 57] width 815 height 44
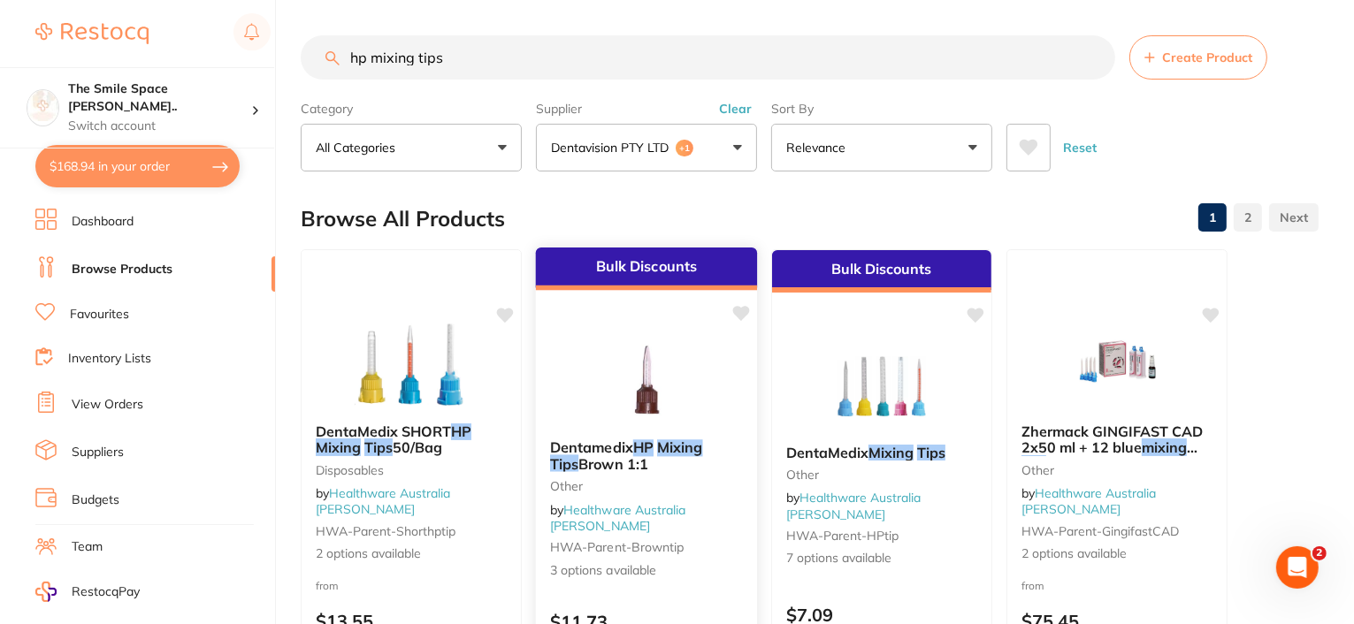
click at [653, 448] on em "HP" at bounding box center [643, 448] width 20 height 18
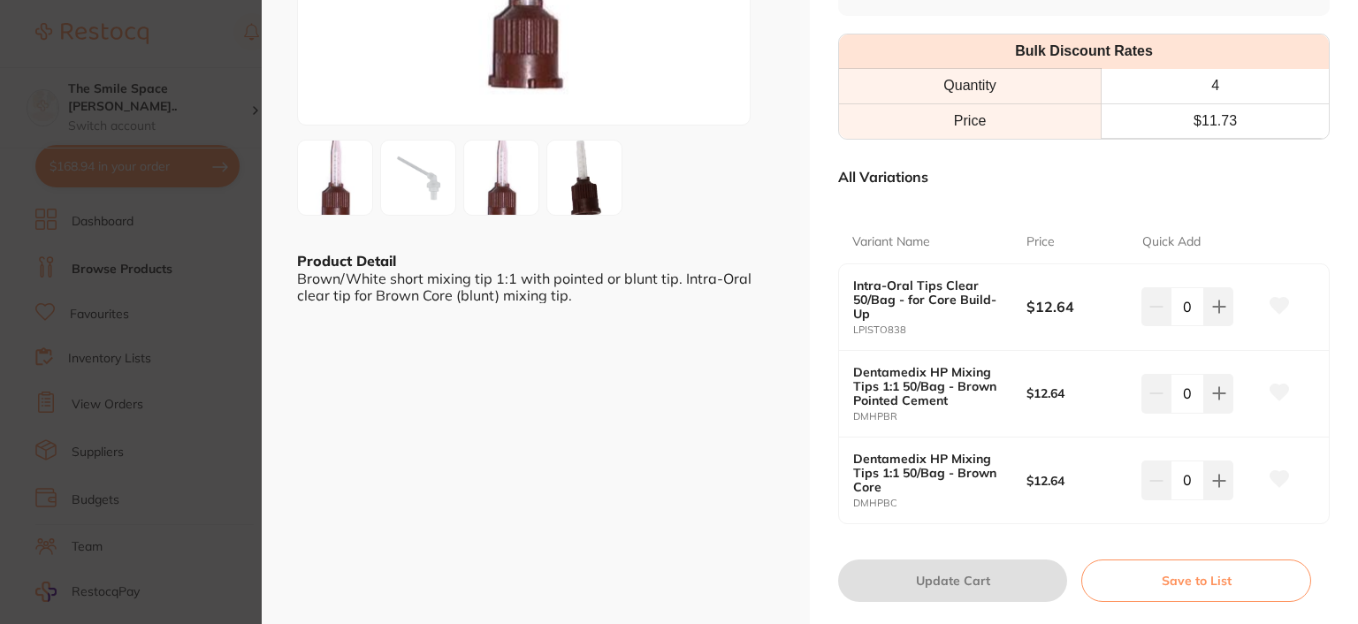
scroll to position [177, 0]
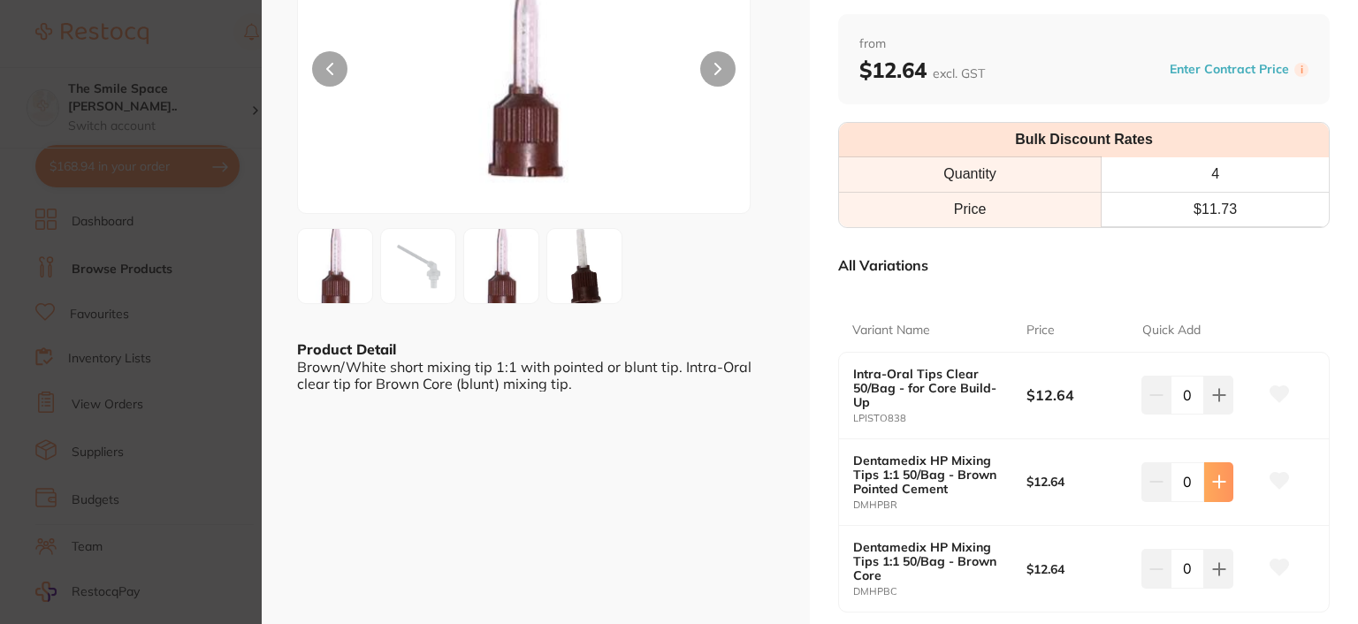
click at [1213, 402] on icon at bounding box center [1220, 395] width 14 height 14
click at [1217, 402] on icon at bounding box center [1220, 395] width 14 height 14
type input "4"
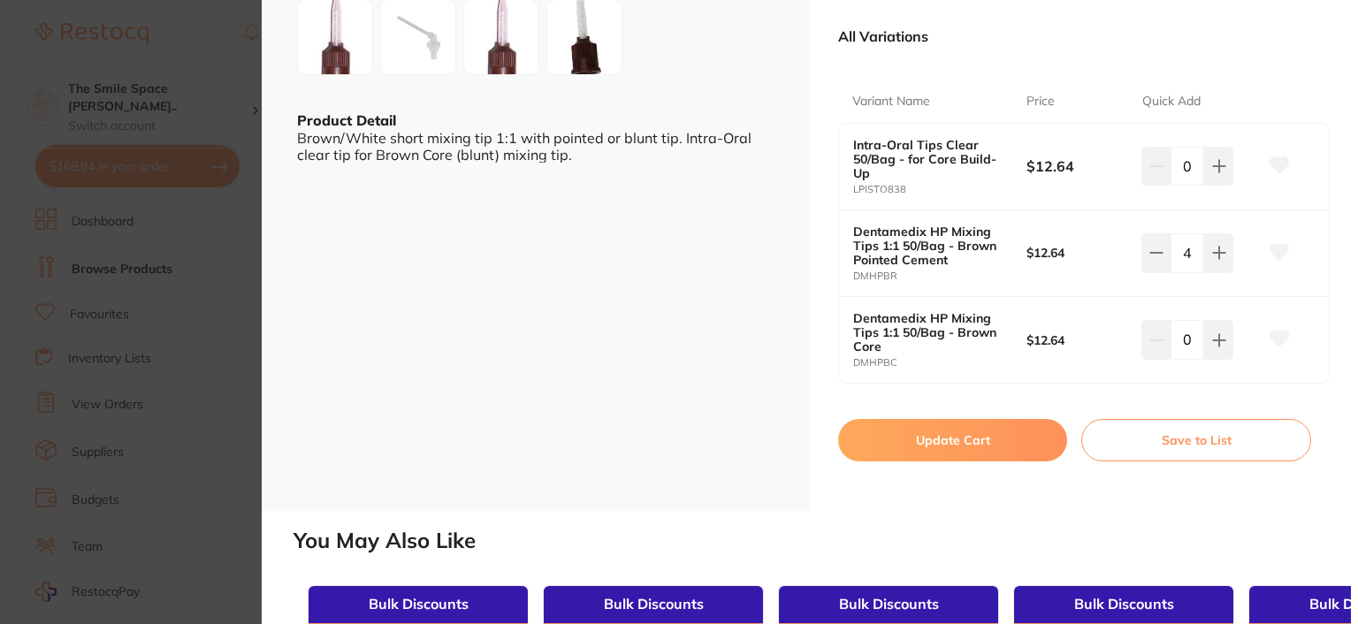
scroll to position [531, 0]
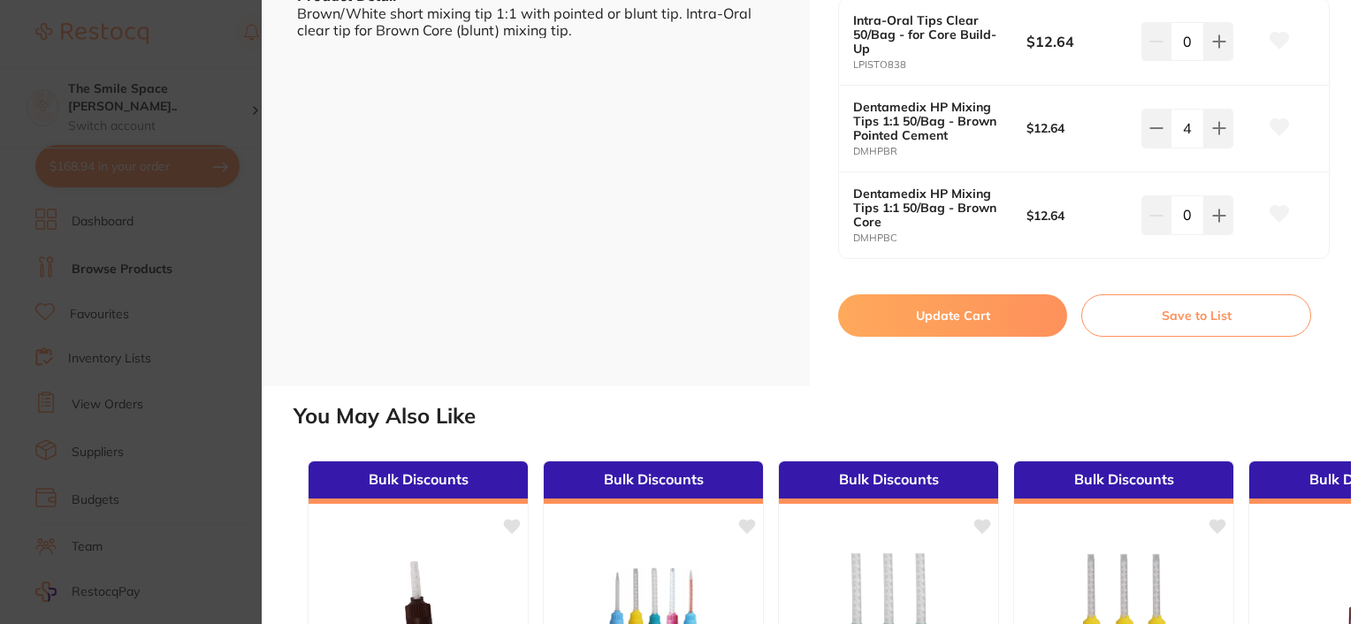
click at [956, 321] on button "Update Cart" at bounding box center [952, 316] width 229 height 42
checkbox input "false"
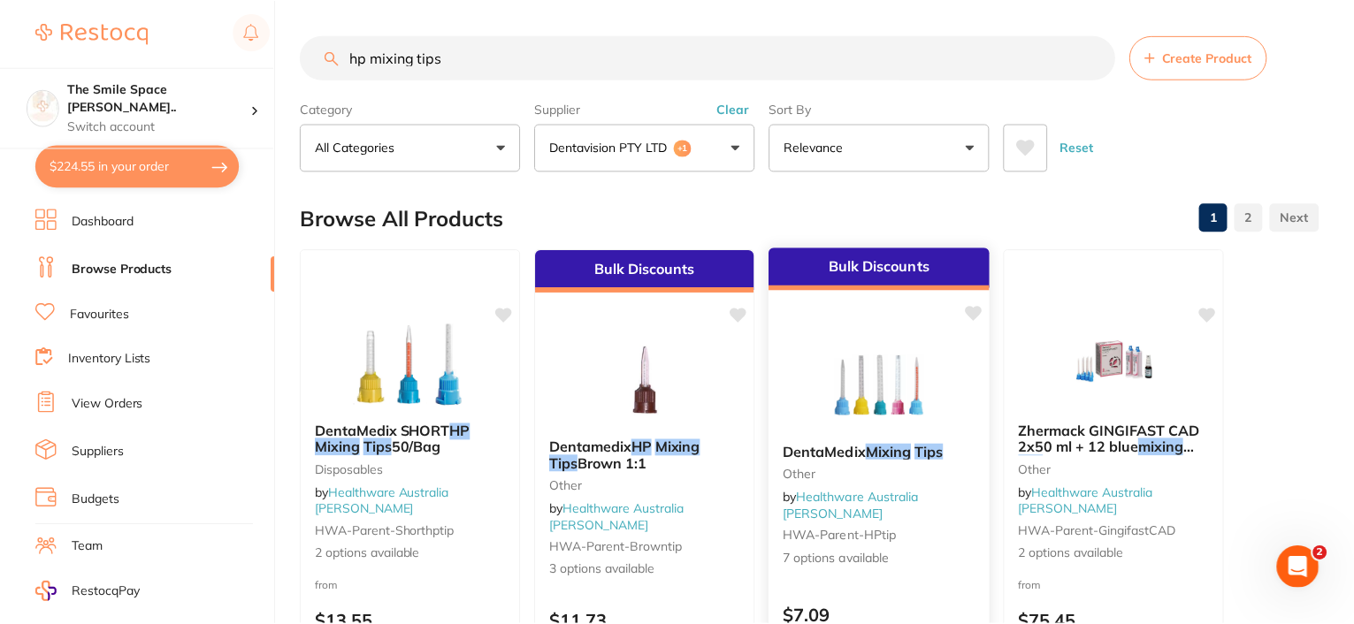
scroll to position [3, 0]
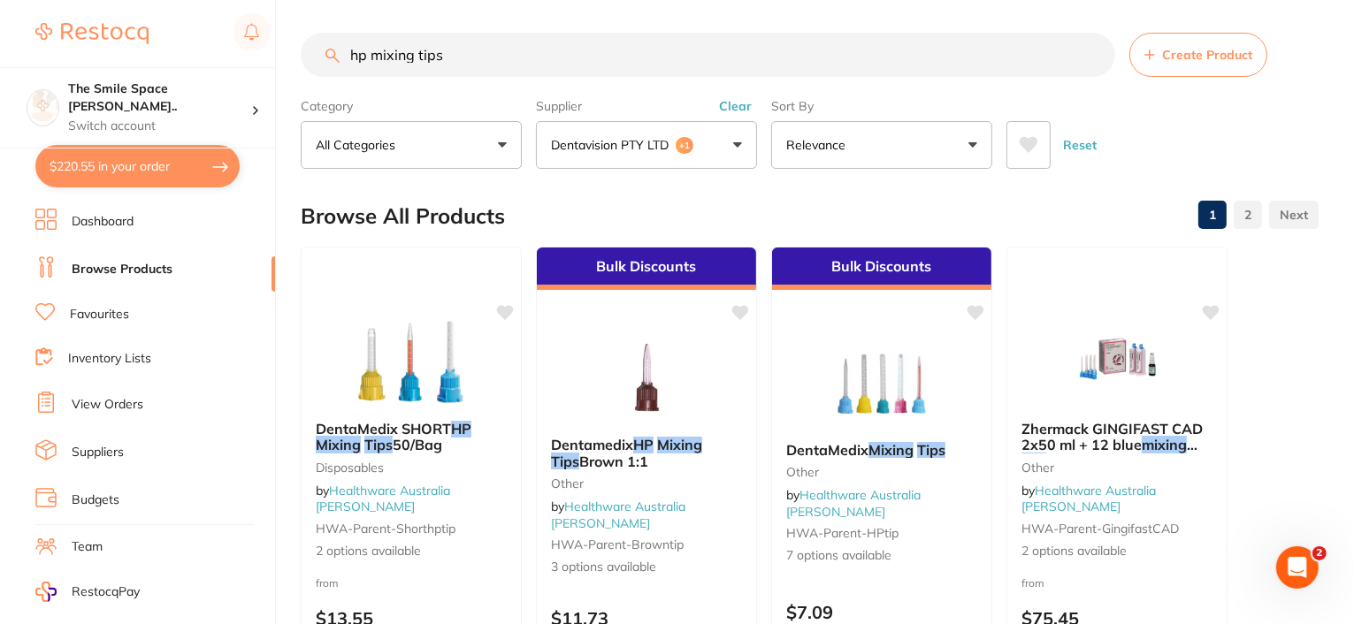
drag, startPoint x: 505, startPoint y: 56, endPoint x: 290, endPoint y: 42, distance: 215.4
click at [290, 42] on div "$220.55 The Smile Space [PERSON_NAME].. Switch account The Smile Space [PERSON_…" at bounding box center [677, 309] width 1354 height 624
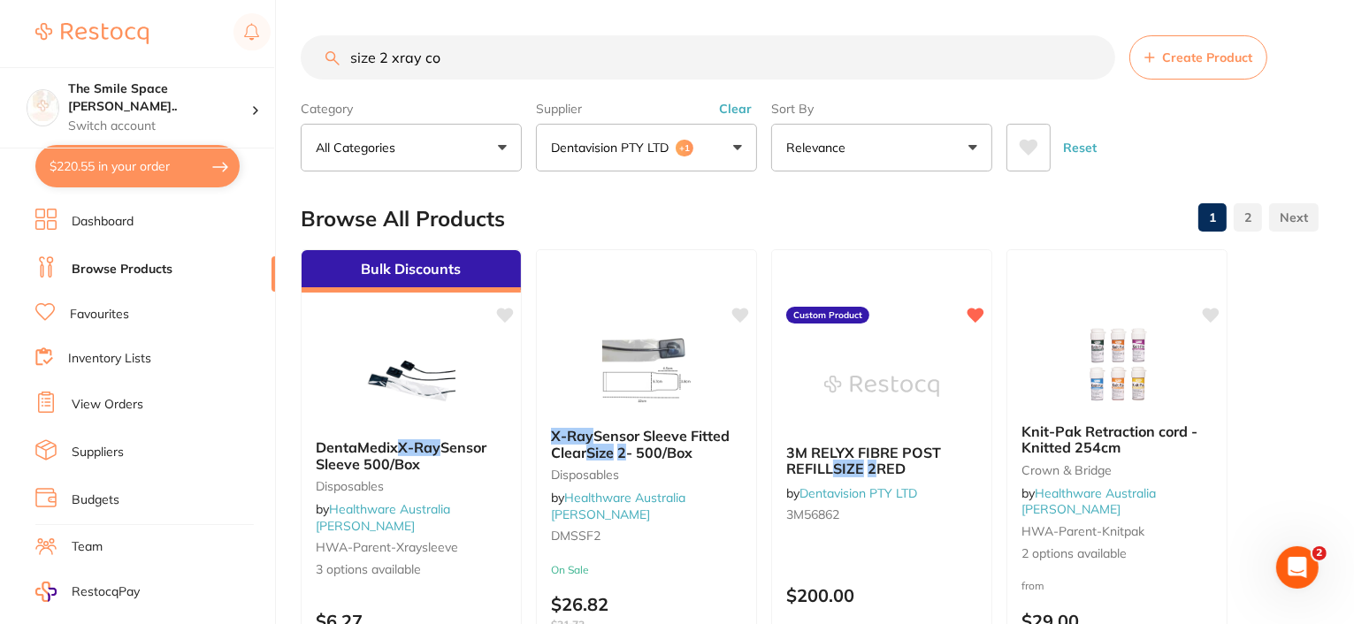
scroll to position [0, 0]
type input "size 2 xray covers"
drag, startPoint x: 506, startPoint y: 54, endPoint x: 319, endPoint y: 47, distance: 186.7
click at [319, 50] on input "size 2 xray covers" at bounding box center [708, 57] width 815 height 44
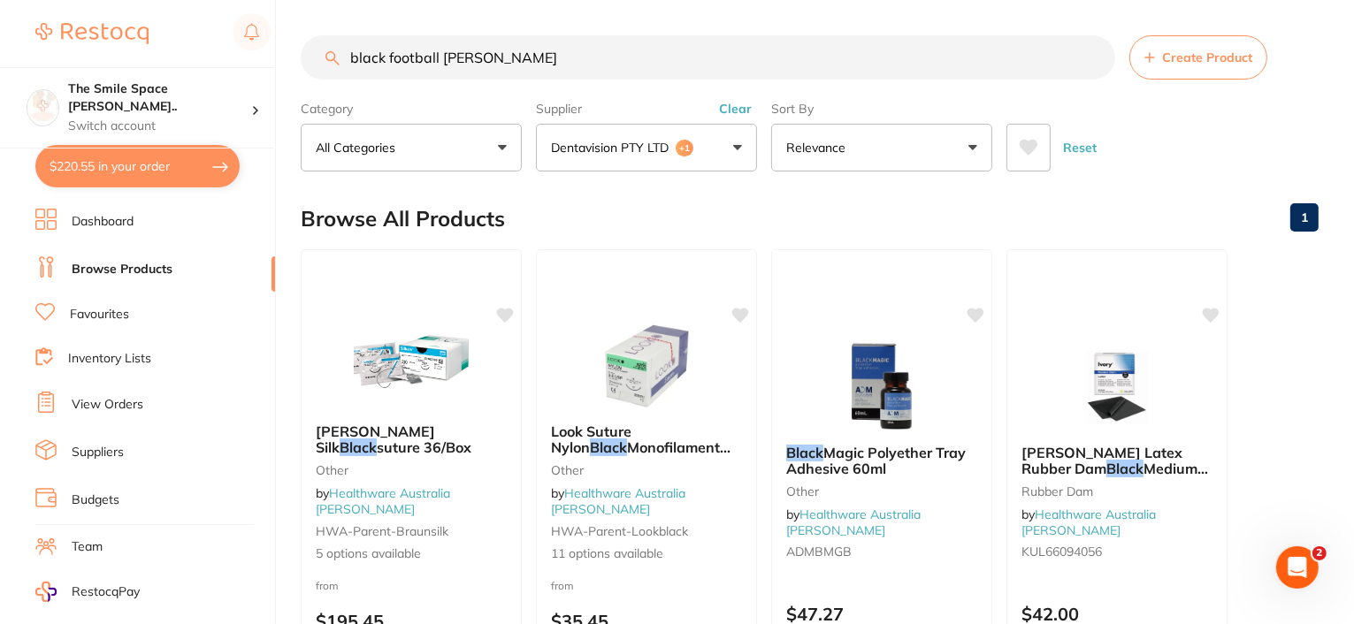
click at [466, 56] on input "black football [PERSON_NAME]" at bounding box center [708, 57] width 815 height 44
type input "black football burs"
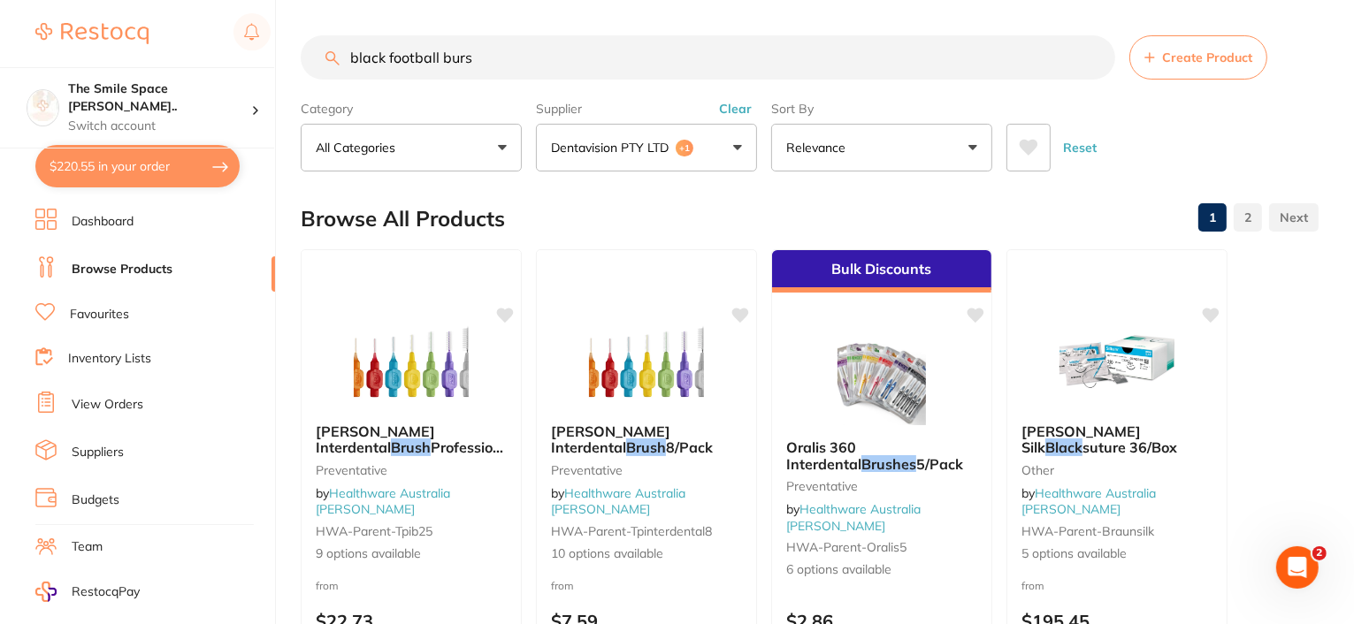
drag, startPoint x: 491, startPoint y: 50, endPoint x: 348, endPoint y: 47, distance: 142.4
click at [348, 47] on input "black football burs" at bounding box center [708, 57] width 815 height 44
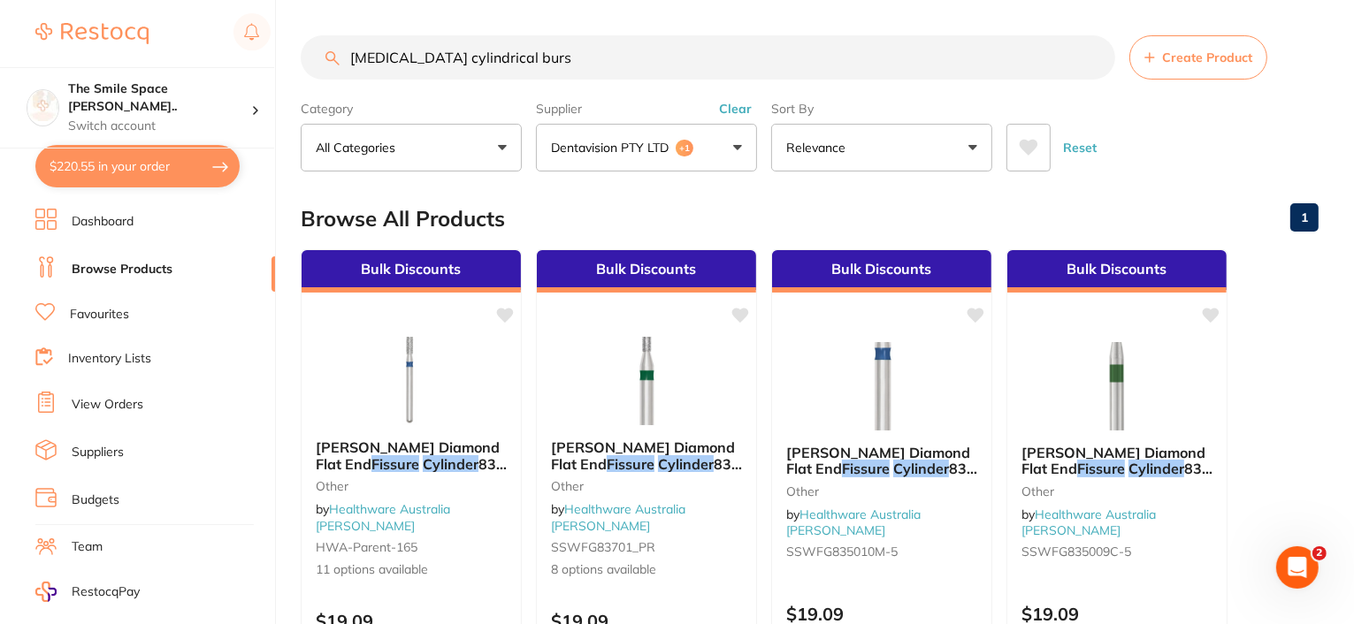
type input "[MEDICAL_DATA] cylindrical burs"
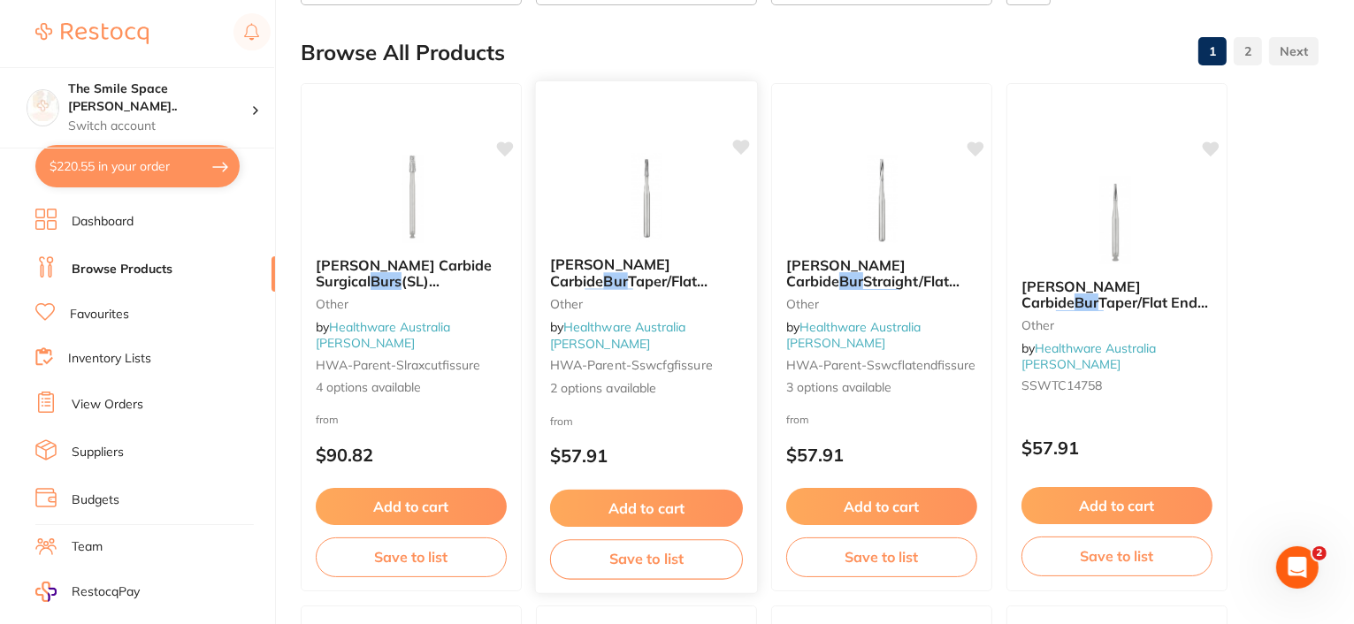
scroll to position [177, 0]
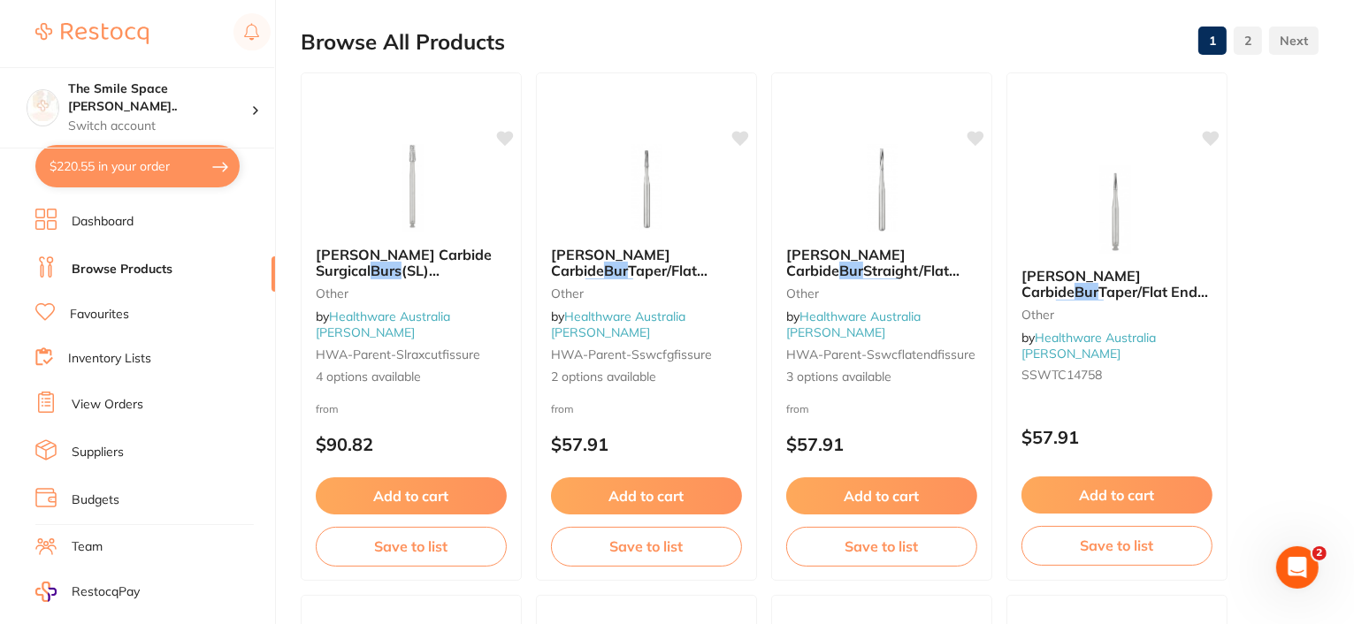
click at [159, 158] on button "$220.55 in your order" at bounding box center [137, 166] width 204 height 42
checkbox input "true"
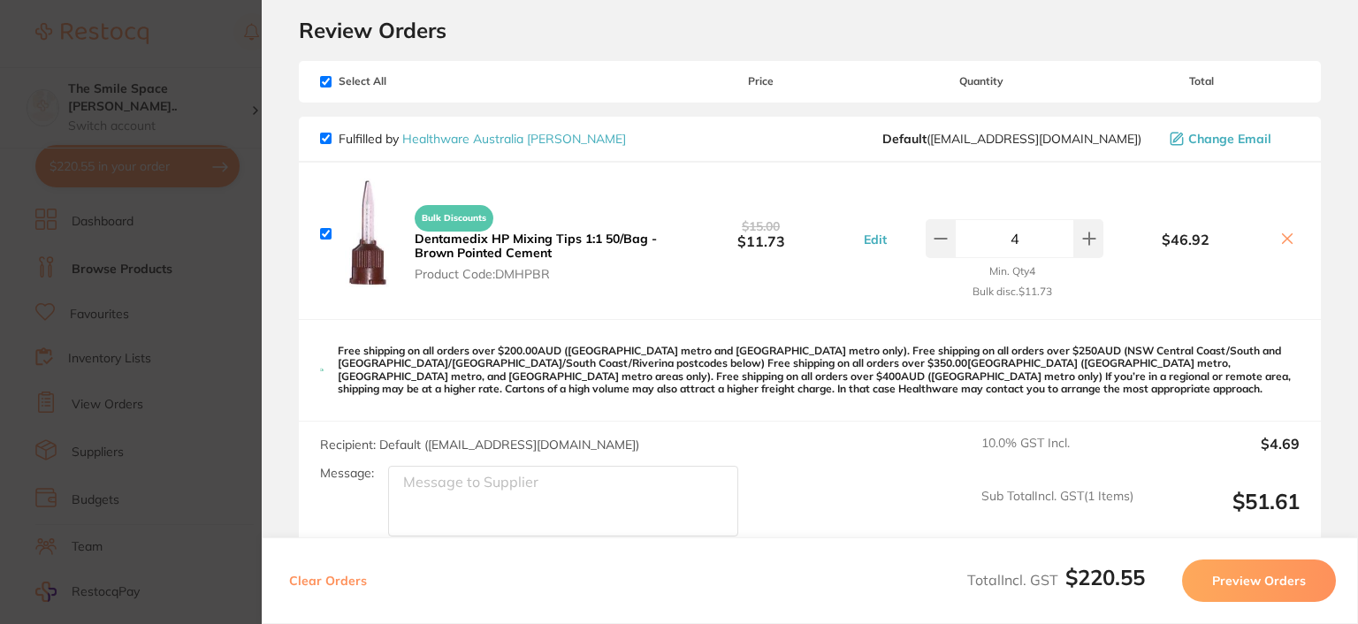
scroll to position [0, 0]
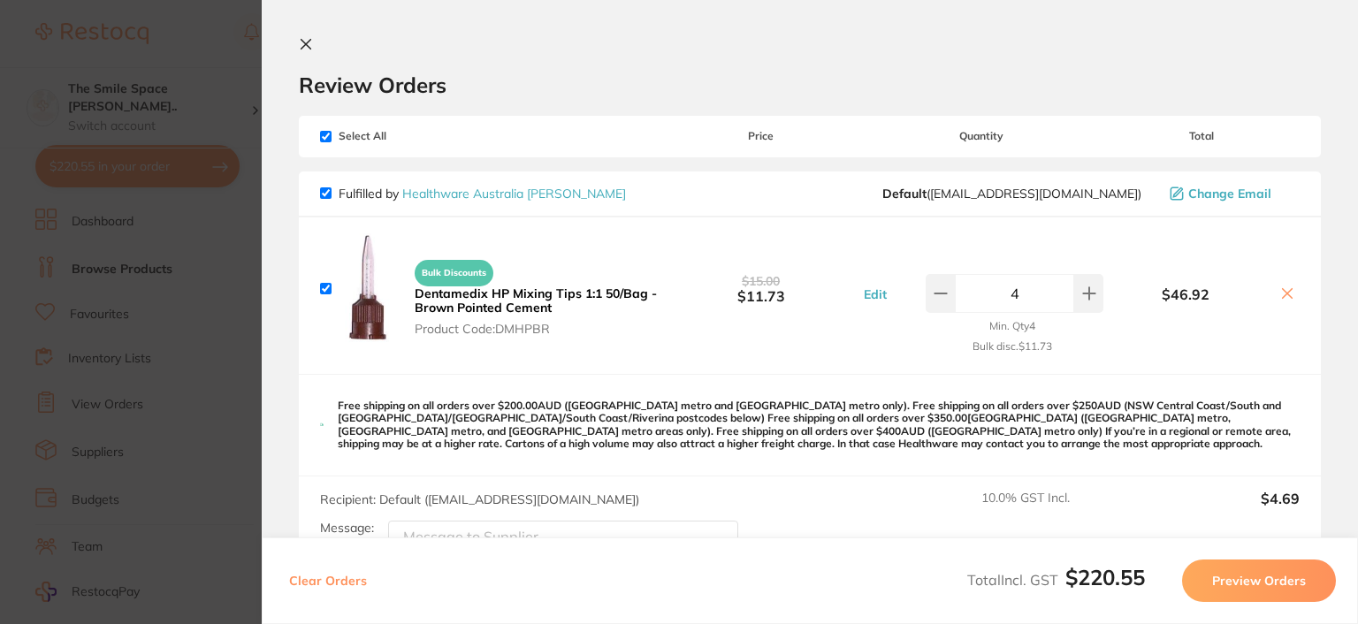
click at [306, 44] on icon at bounding box center [307, 45] width 10 height 10
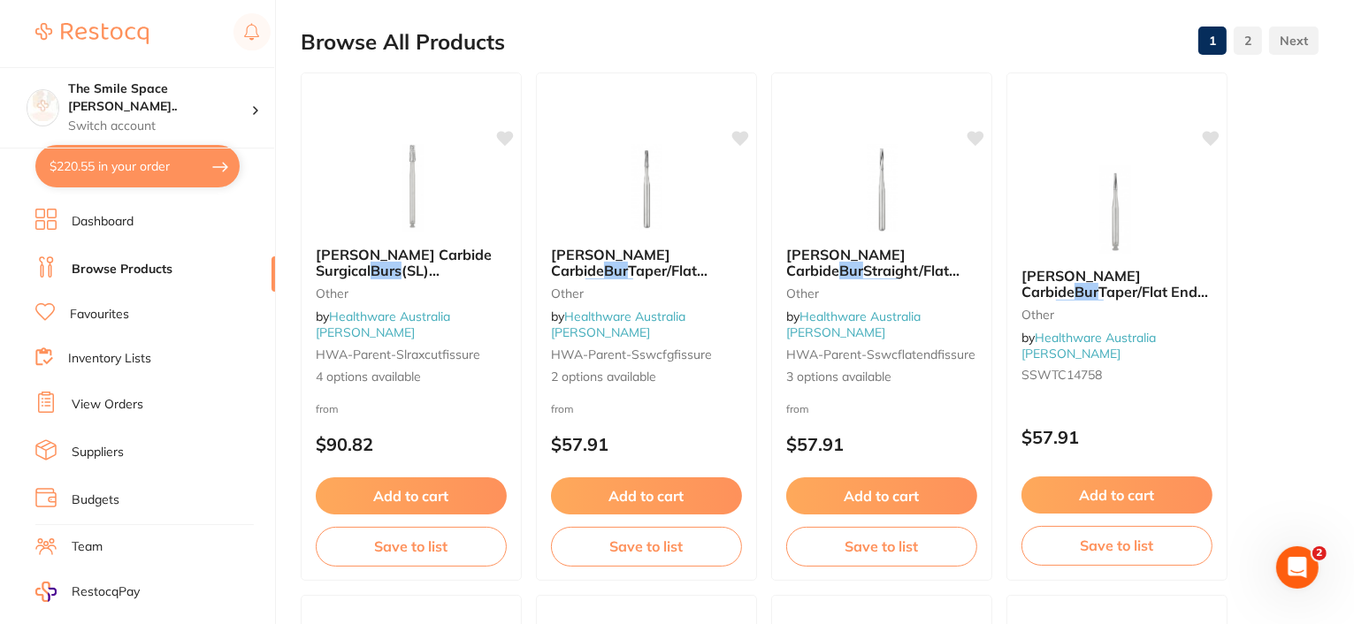
click at [83, 399] on link "View Orders" at bounding box center [108, 405] width 72 height 18
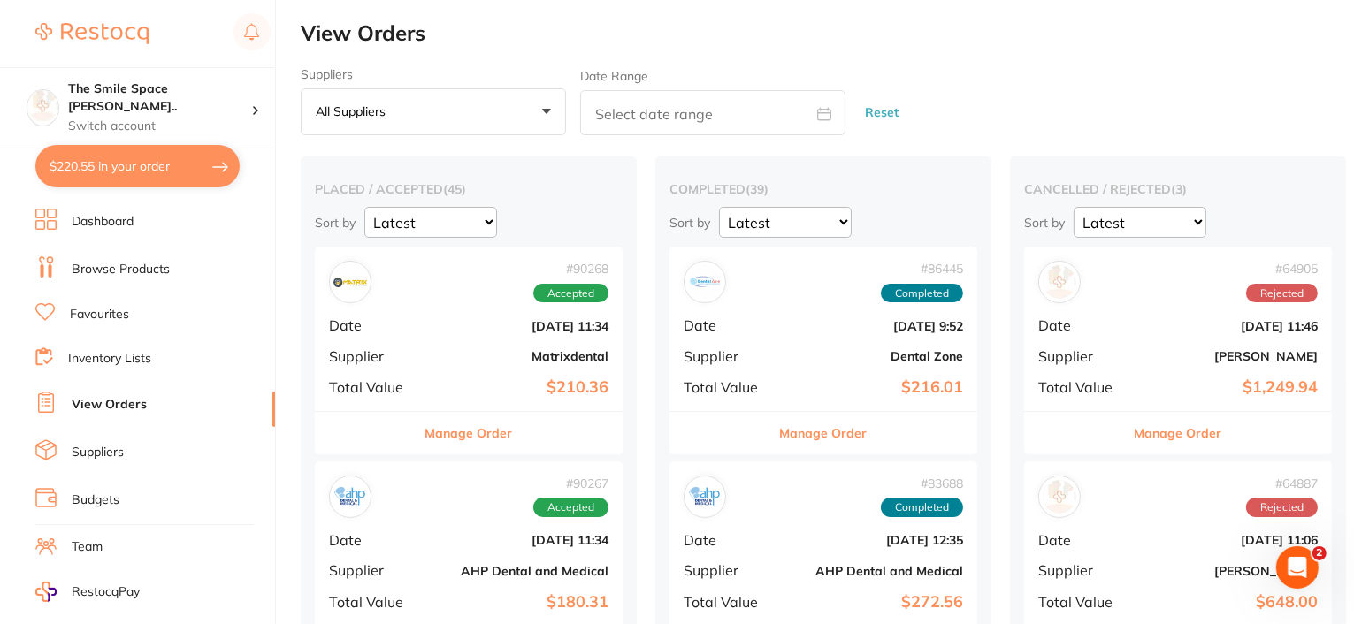
click at [479, 429] on button "Manage Order" at bounding box center [469, 433] width 88 height 42
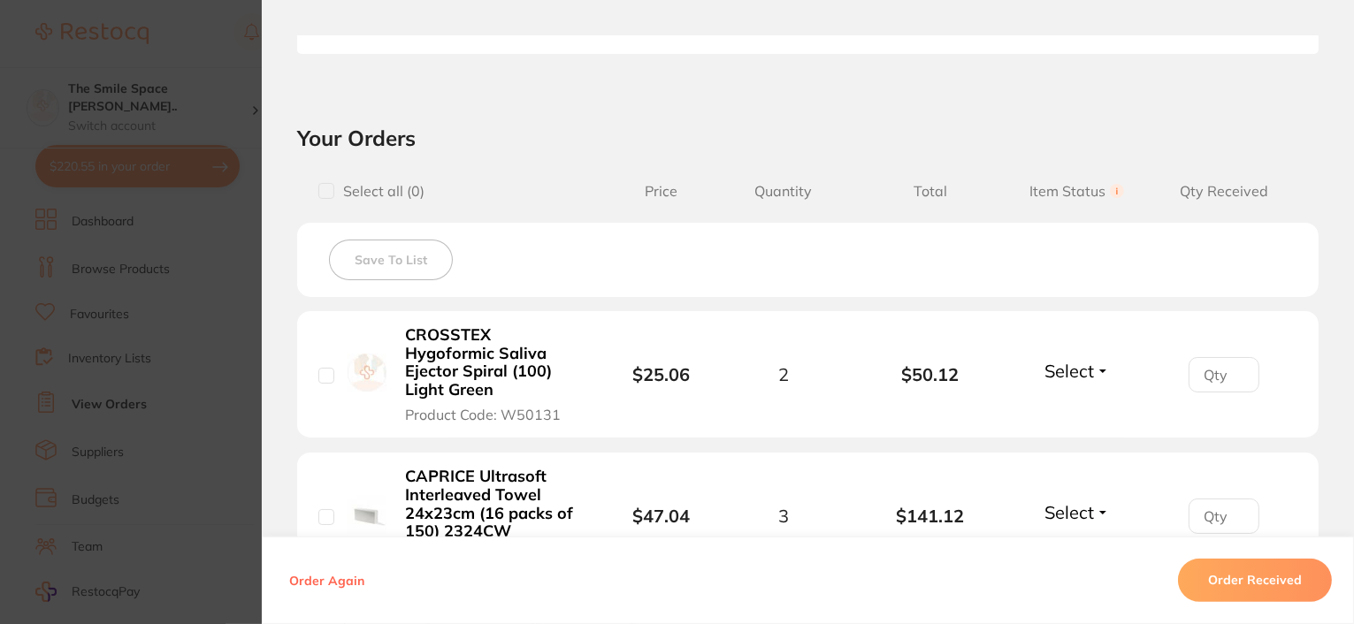
scroll to position [708, 0]
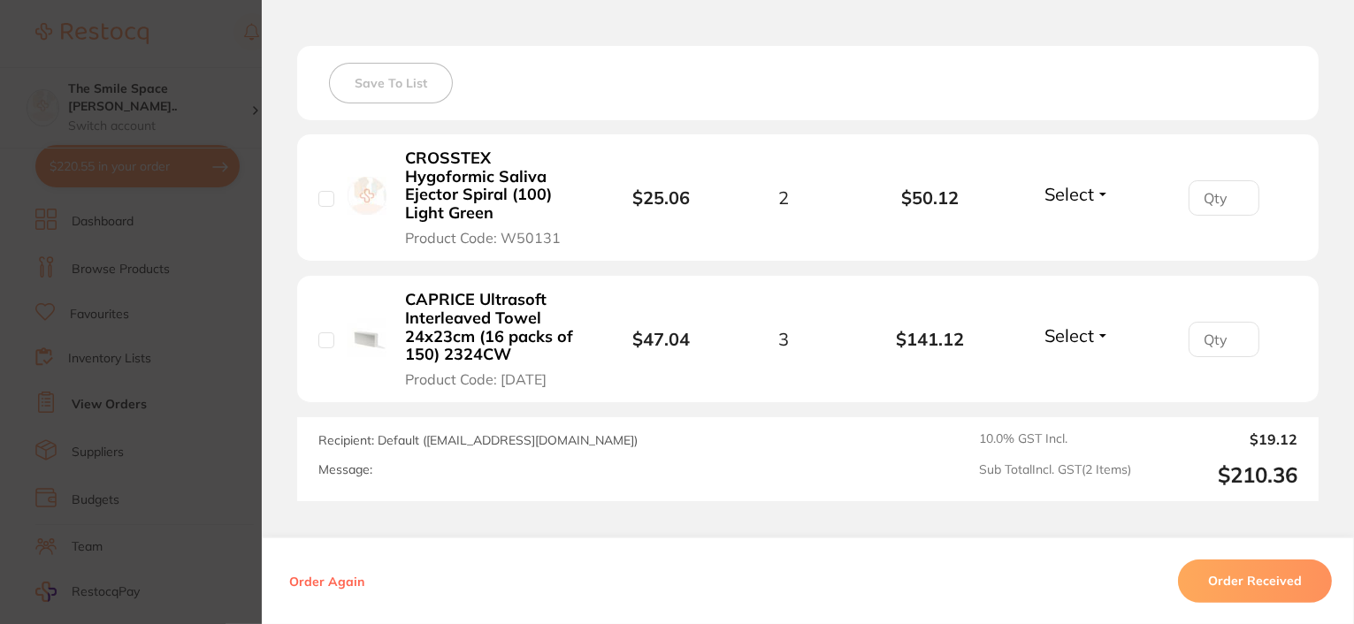
click at [1220, 206] on input "number" at bounding box center [1224, 197] width 71 height 35
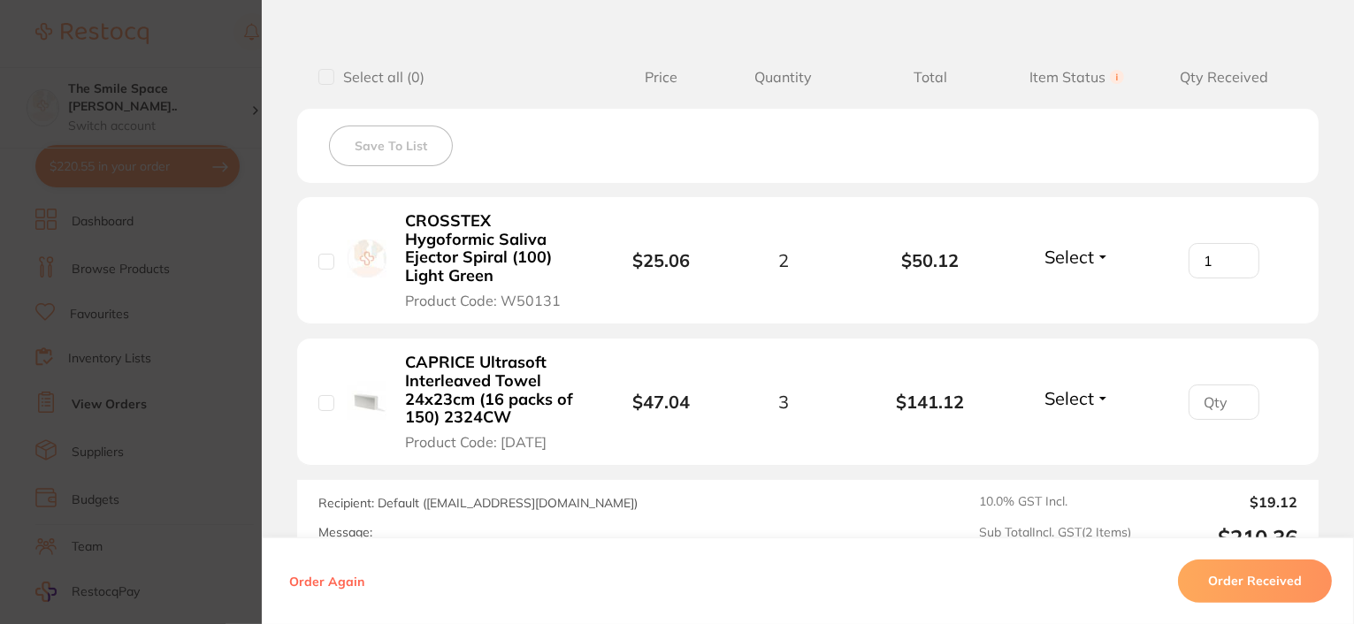
scroll to position [670, 0]
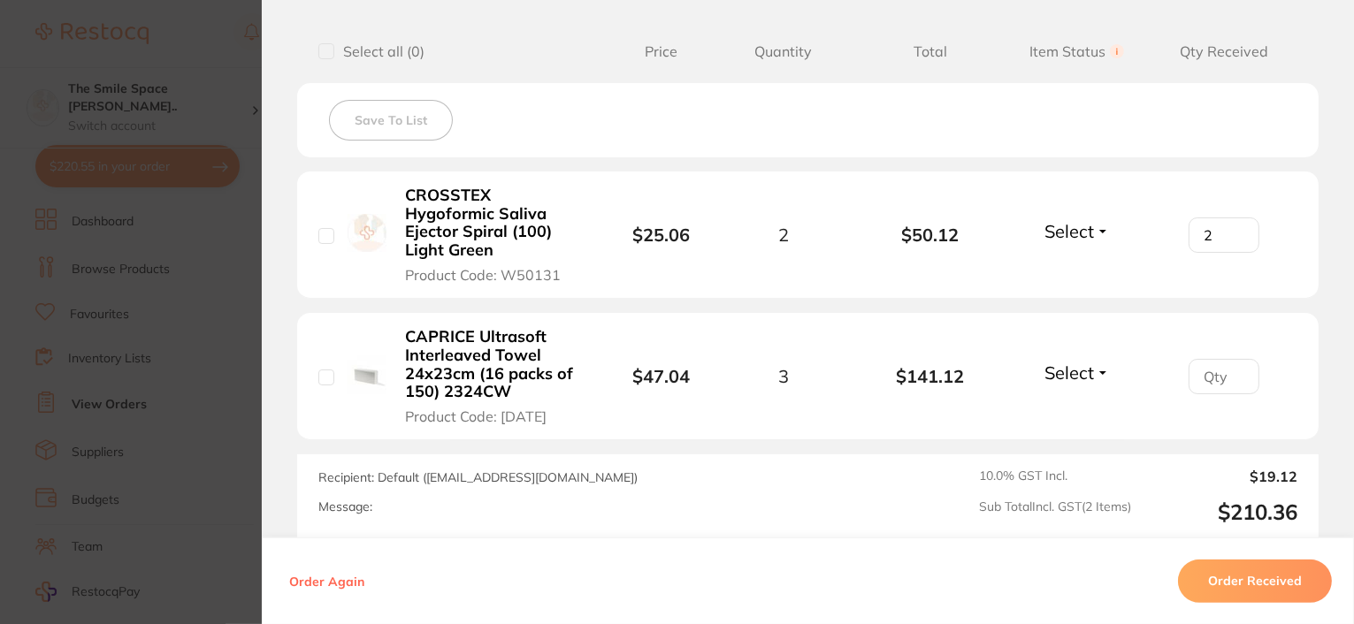
type input "2"
click at [1235, 229] on input "2" at bounding box center [1224, 235] width 71 height 35
click at [1229, 253] on input "number" at bounding box center [1224, 235] width 71 height 35
click at [1229, 253] on input "1" at bounding box center [1224, 235] width 71 height 35
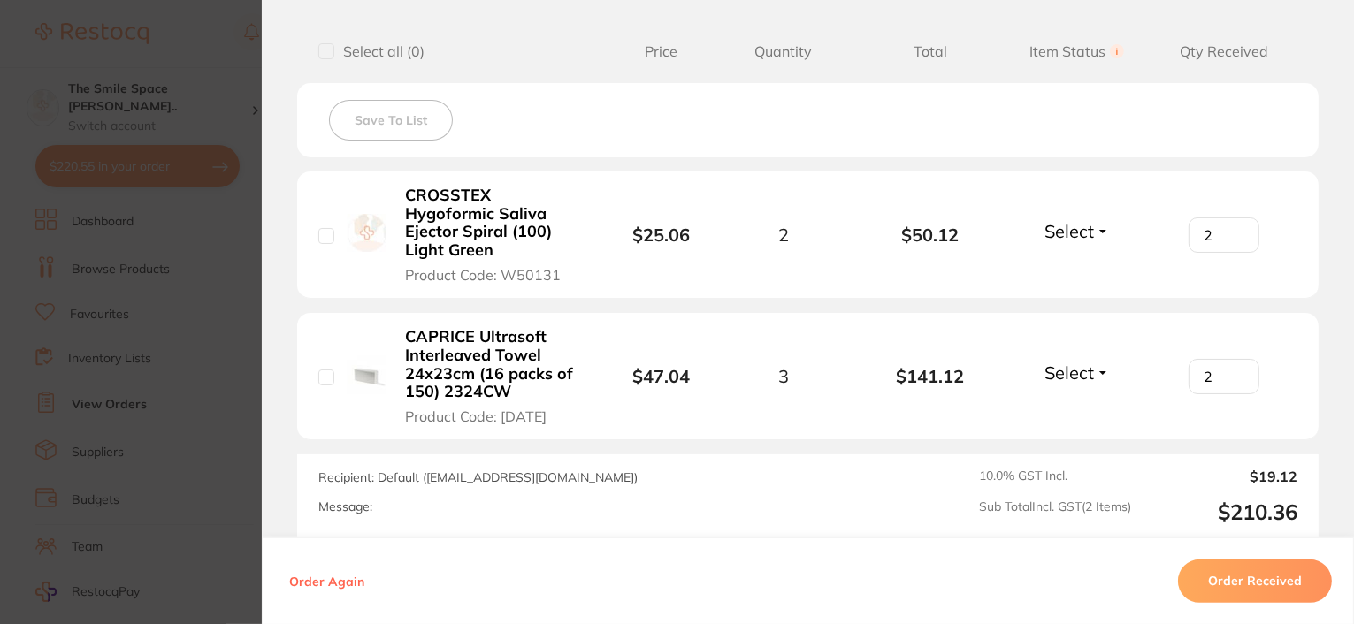
click at [1229, 253] on input "2" at bounding box center [1224, 235] width 71 height 35
type input "3"
click at [1229, 253] on input "3" at bounding box center [1224, 235] width 71 height 35
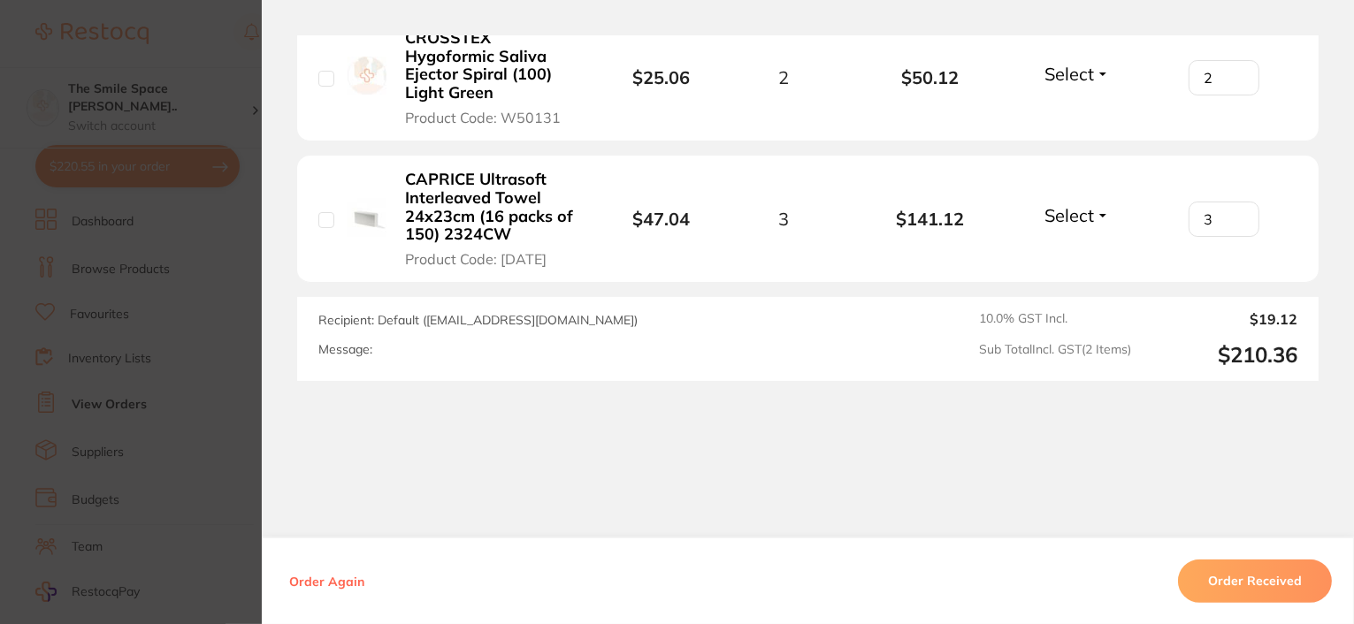
scroll to position [847, 0]
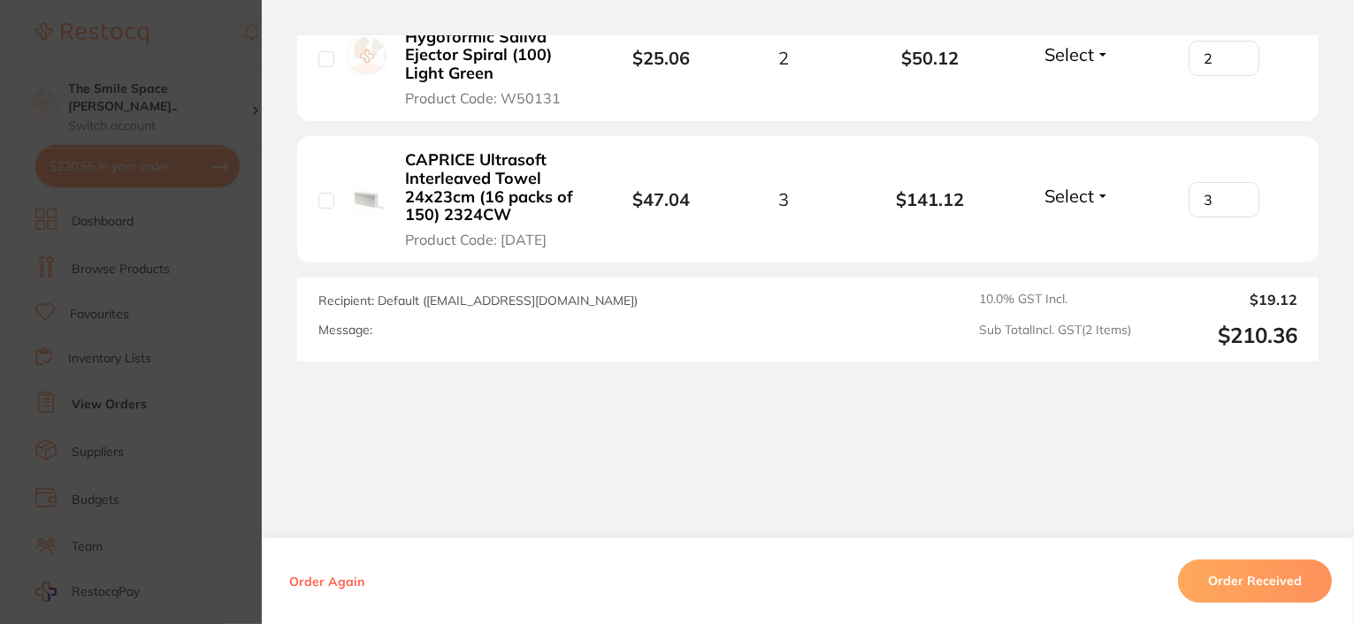
click at [1227, 579] on button "Order Received" at bounding box center [1255, 581] width 154 height 42
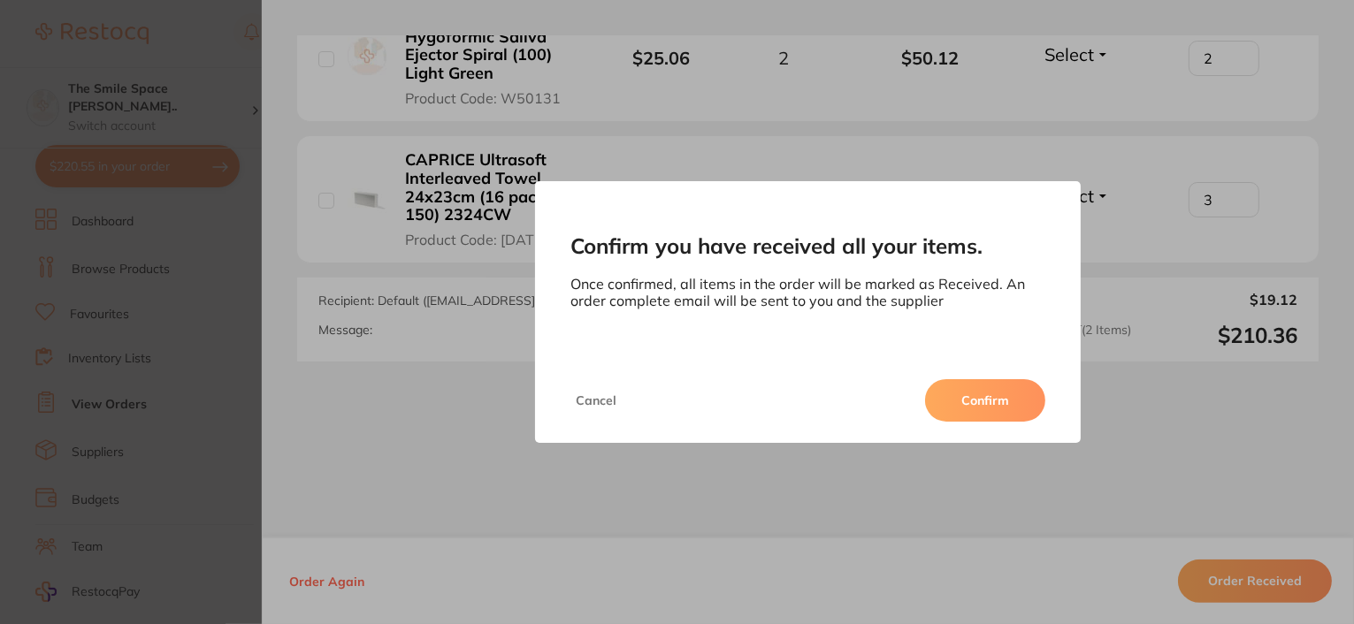
click at [964, 395] on button "Confirm" at bounding box center [985, 400] width 120 height 42
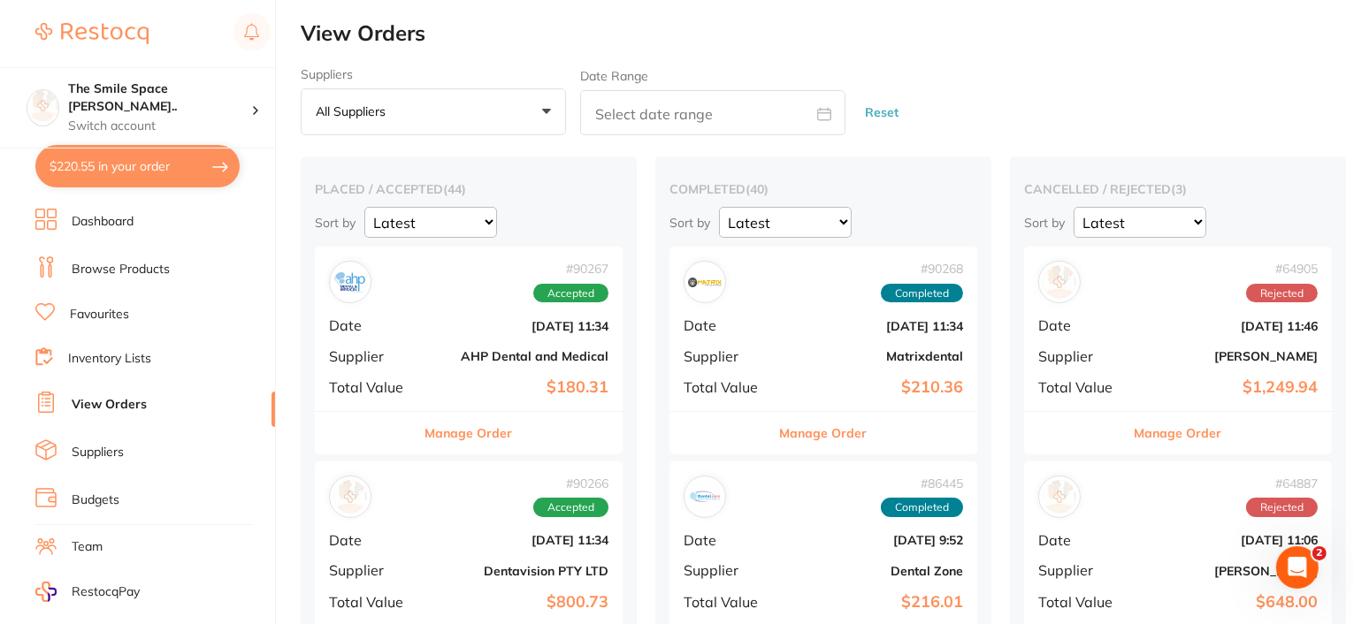
click at [500, 446] on button "Manage Order" at bounding box center [469, 433] width 88 height 42
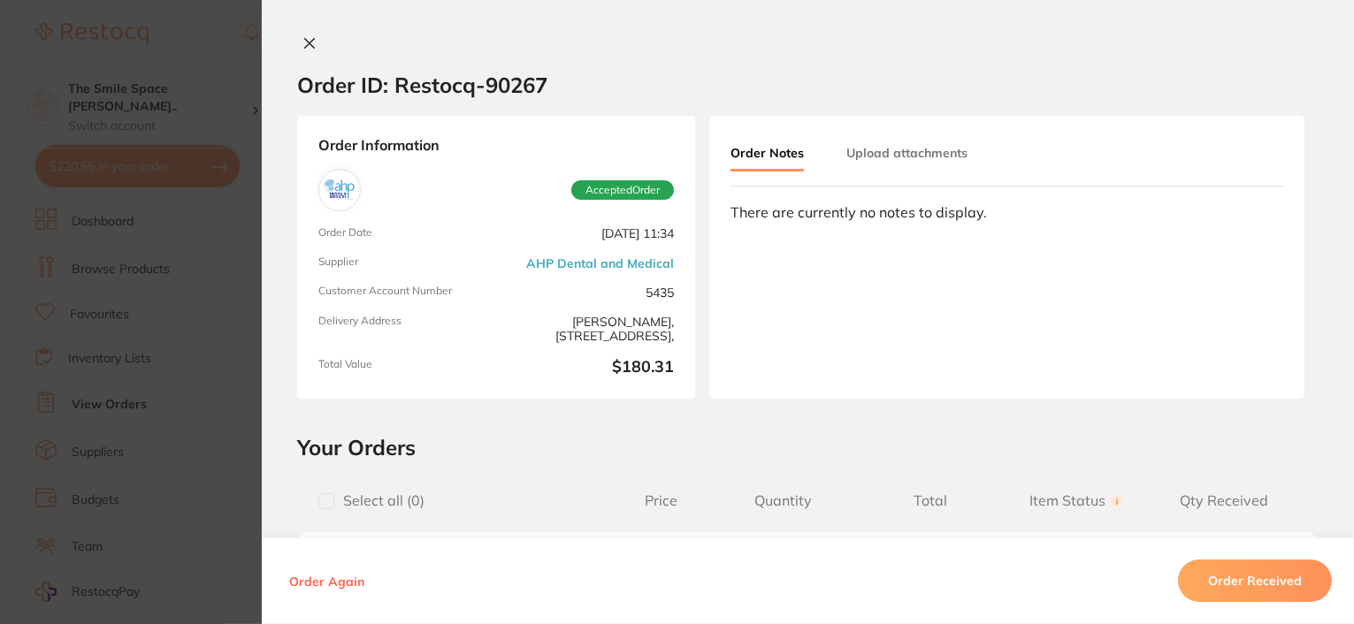
click at [307, 41] on icon at bounding box center [310, 44] width 10 height 10
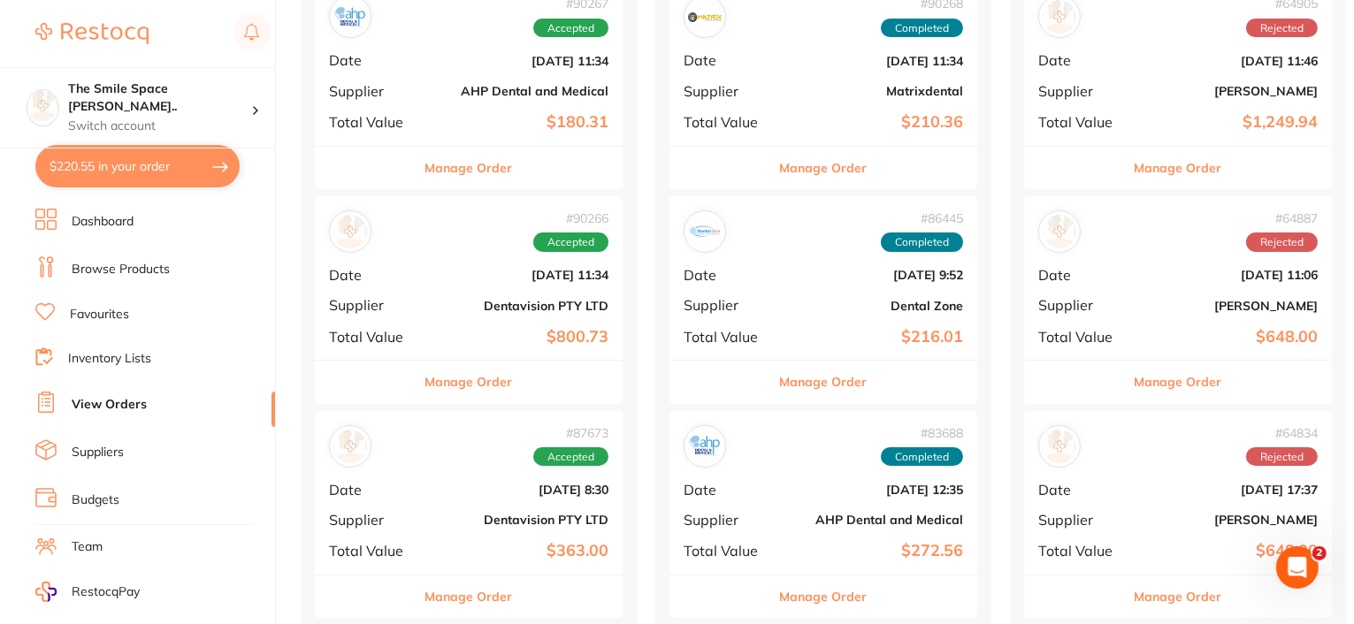
scroll to position [177, 0]
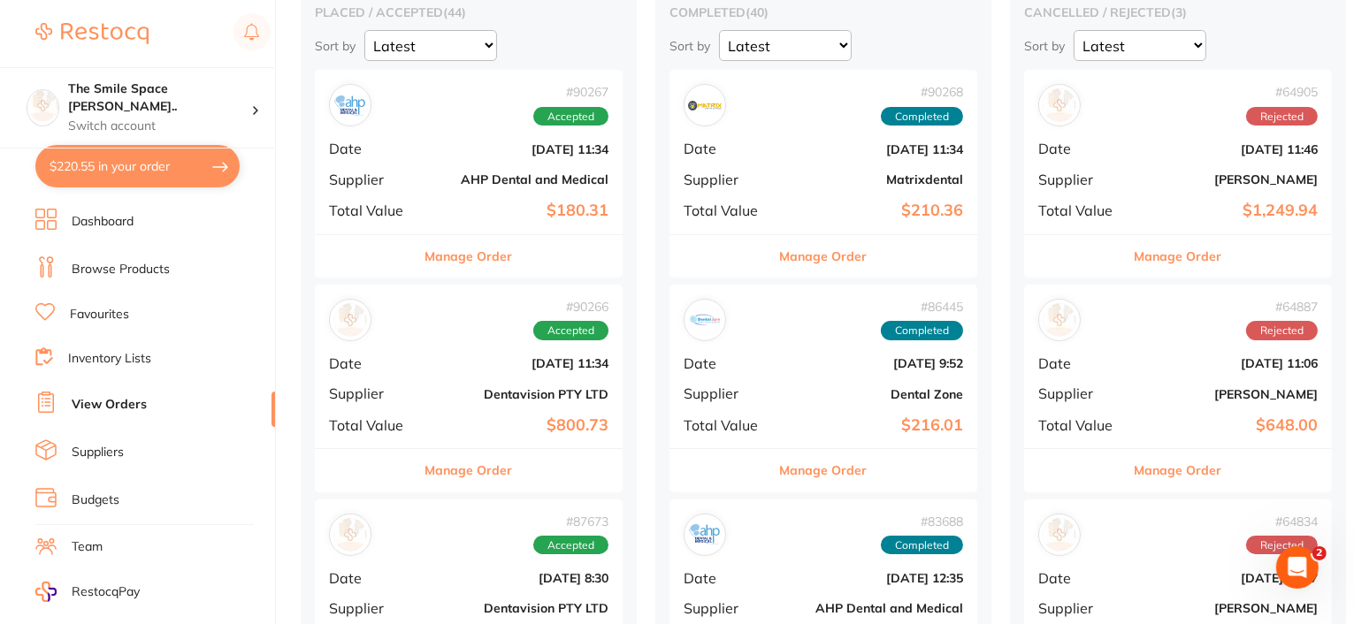
click at [461, 274] on button "Manage Order" at bounding box center [469, 256] width 88 height 42
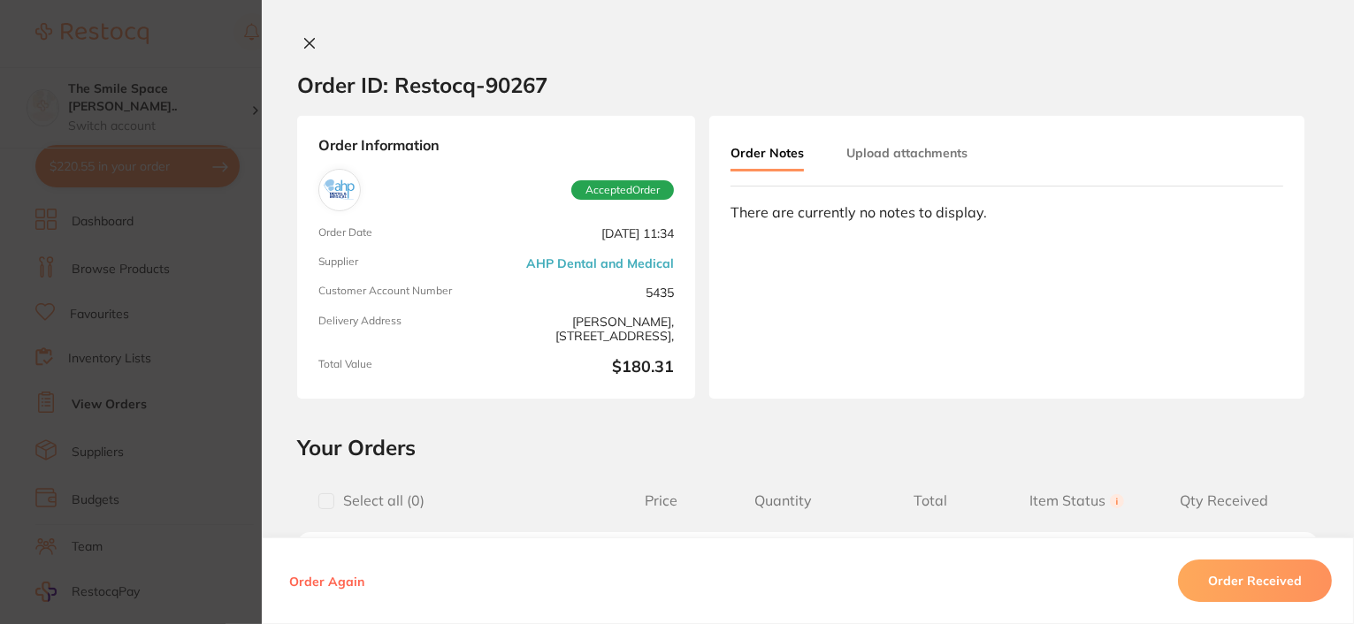
click at [455, 267] on span "Supplier" at bounding box center [403, 263] width 171 height 15
click at [310, 49] on icon at bounding box center [309, 43] width 14 height 14
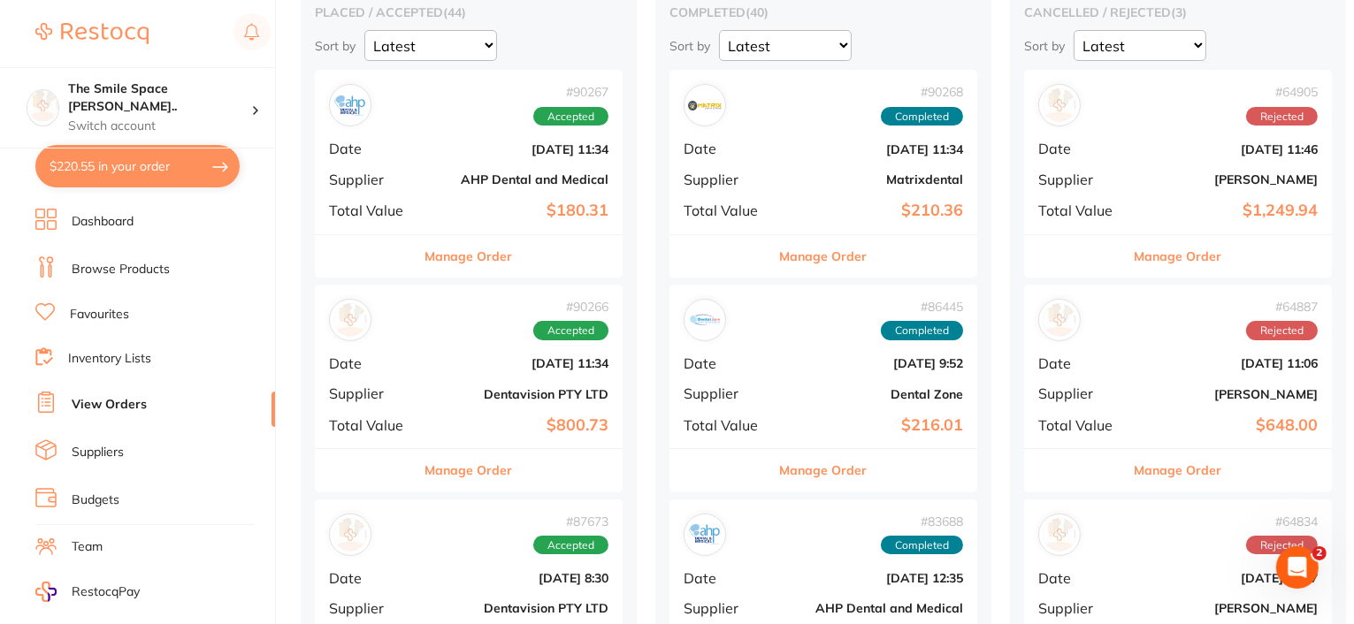
click at [806, 249] on button "Manage Order" at bounding box center [824, 256] width 88 height 42
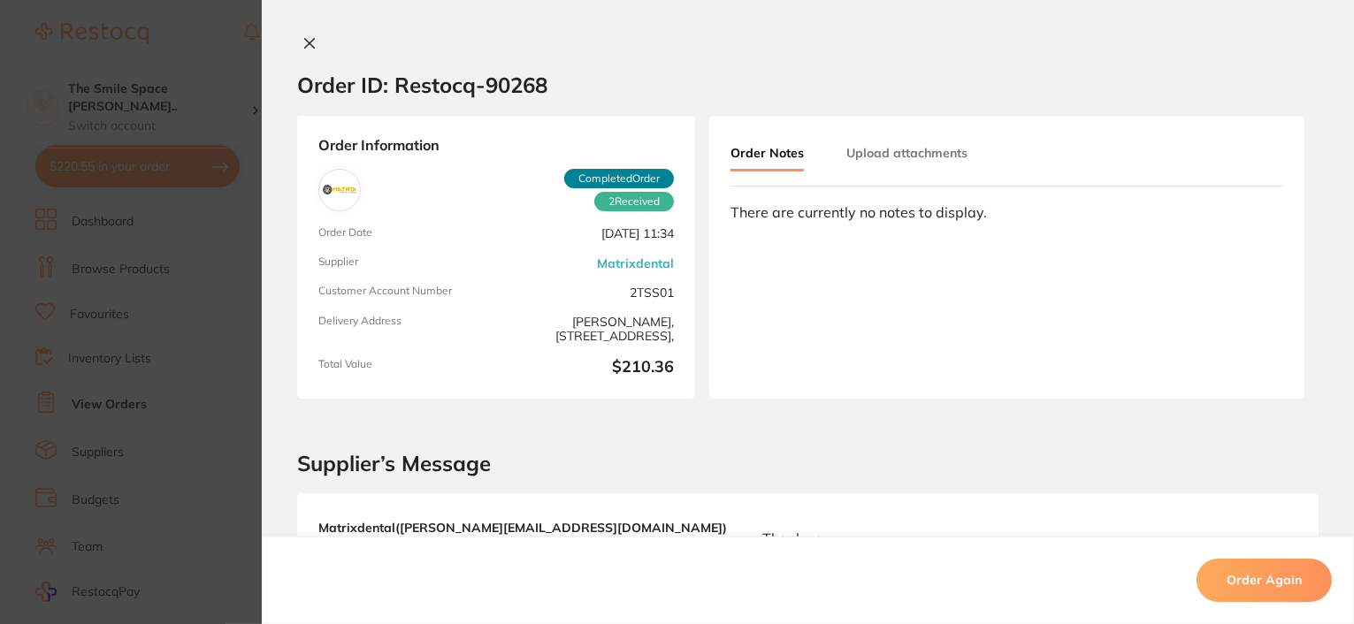
click at [305, 41] on icon at bounding box center [310, 44] width 10 height 10
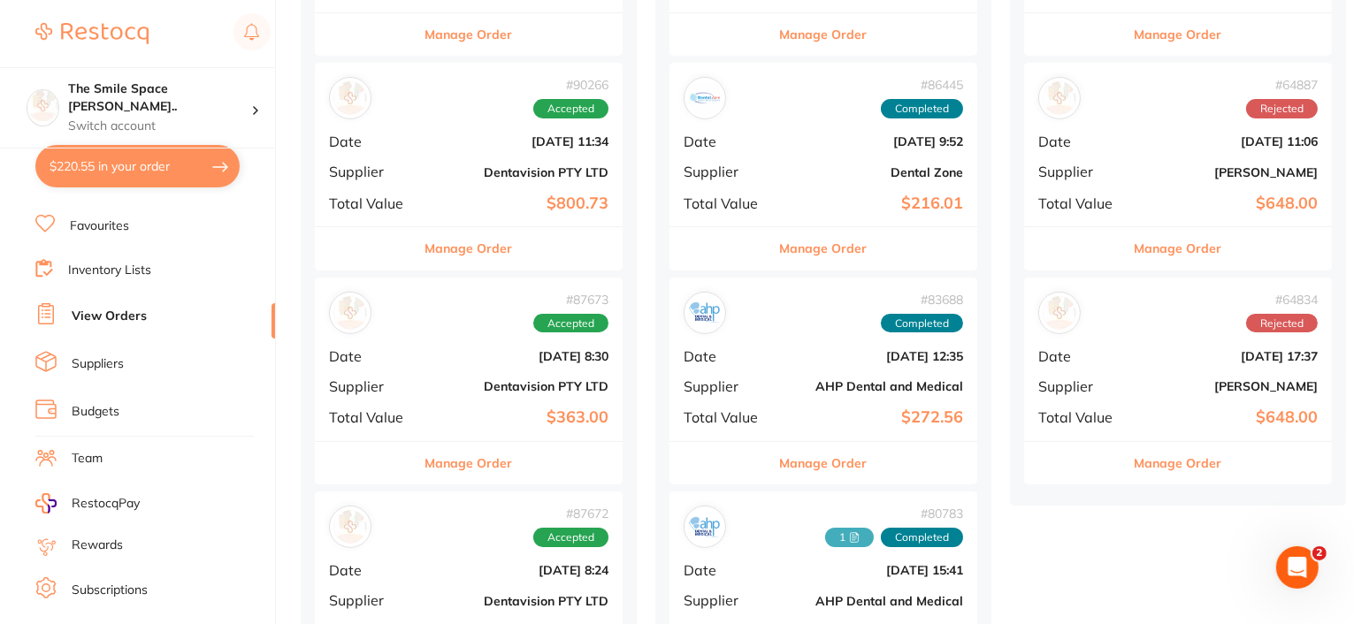
scroll to position [442, 0]
